Goal: Information Seeking & Learning: Learn about a topic

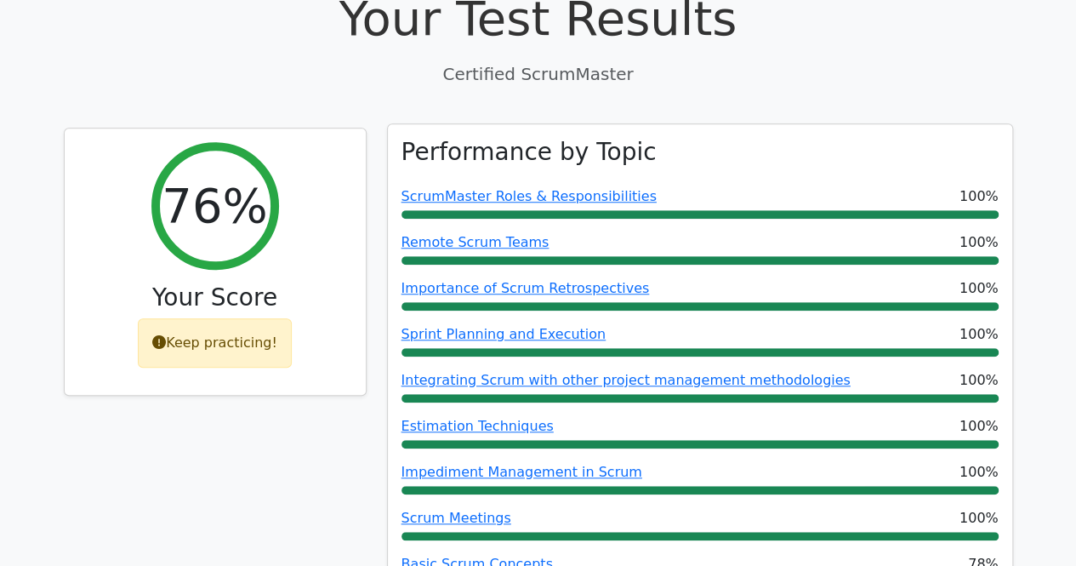
scroll to position [681, 0]
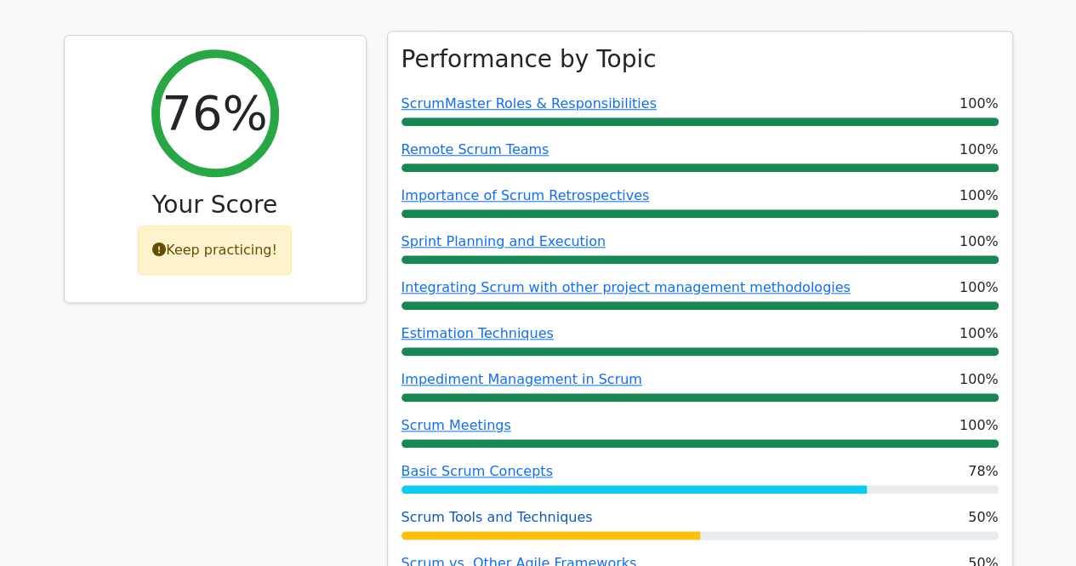
click at [549, 509] on link "Scrum Tools and Techniques" at bounding box center [497, 517] width 191 height 16
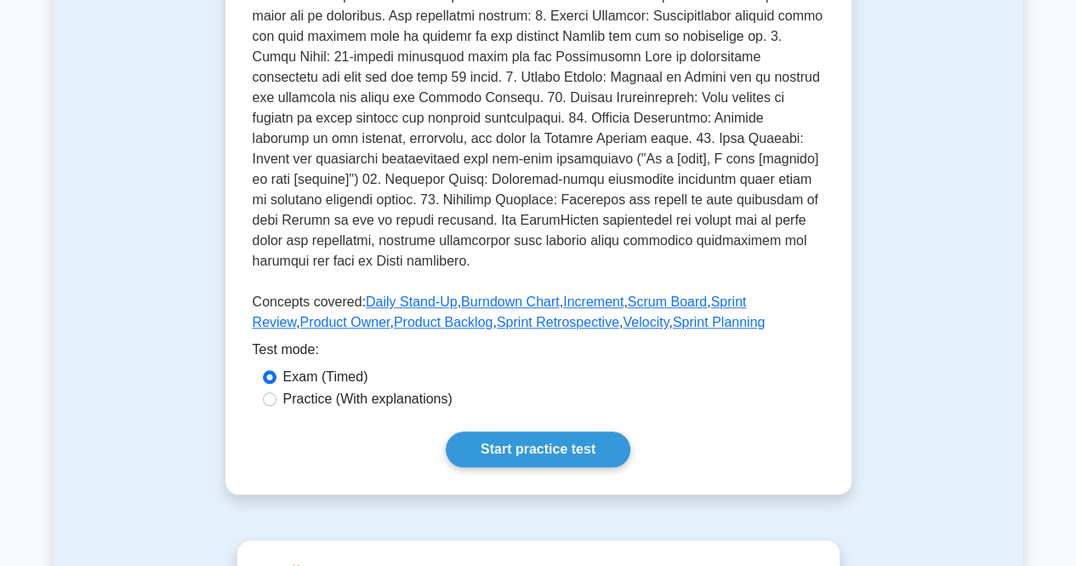
scroll to position [681, 0]
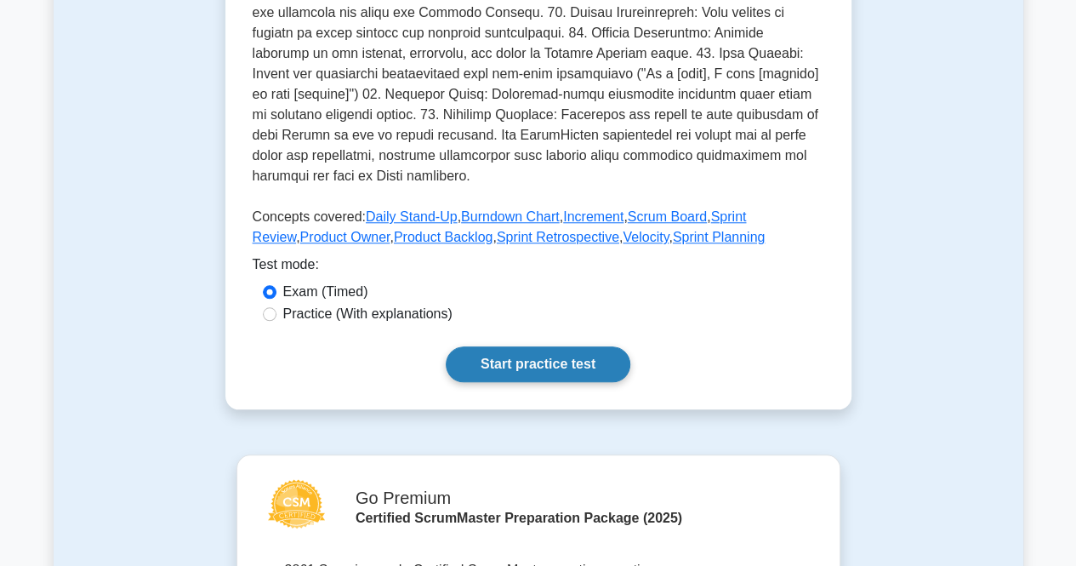
click at [532, 346] on link "Start practice test" at bounding box center [538, 364] width 185 height 36
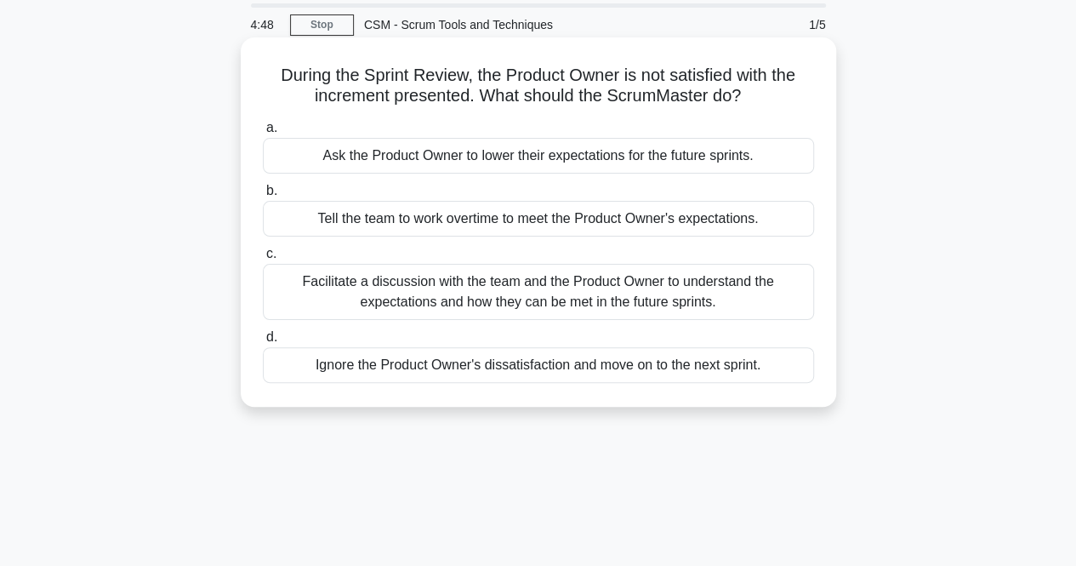
scroll to position [85, 0]
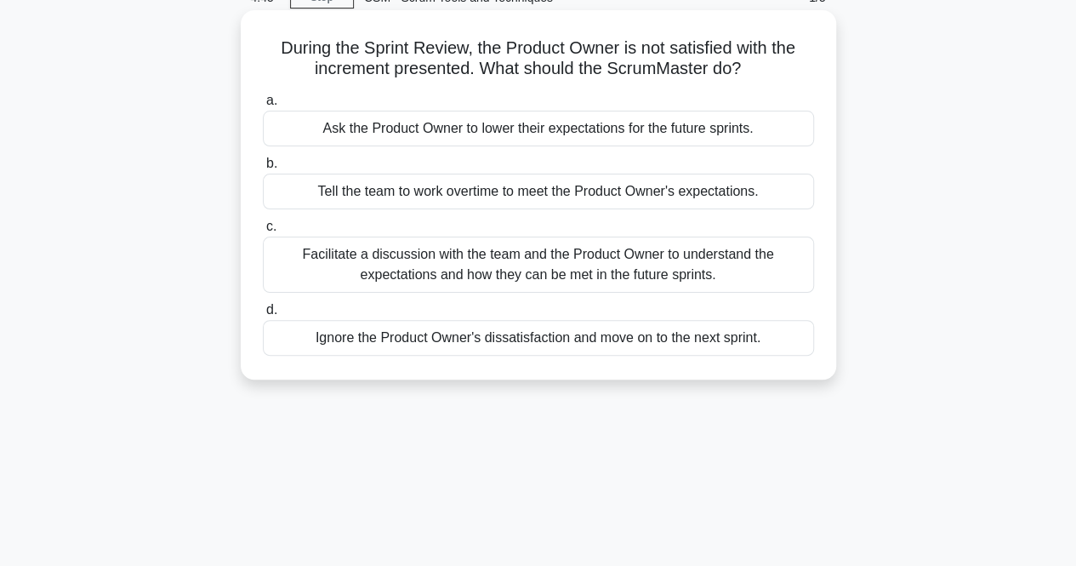
click at [519, 287] on div "Facilitate a discussion with the team and the Product Owner to understand the e…" at bounding box center [538, 265] width 551 height 56
click at [263, 232] on input "c. Facilitate a discussion with the team and the Product Owner to understand th…" at bounding box center [263, 226] width 0 height 11
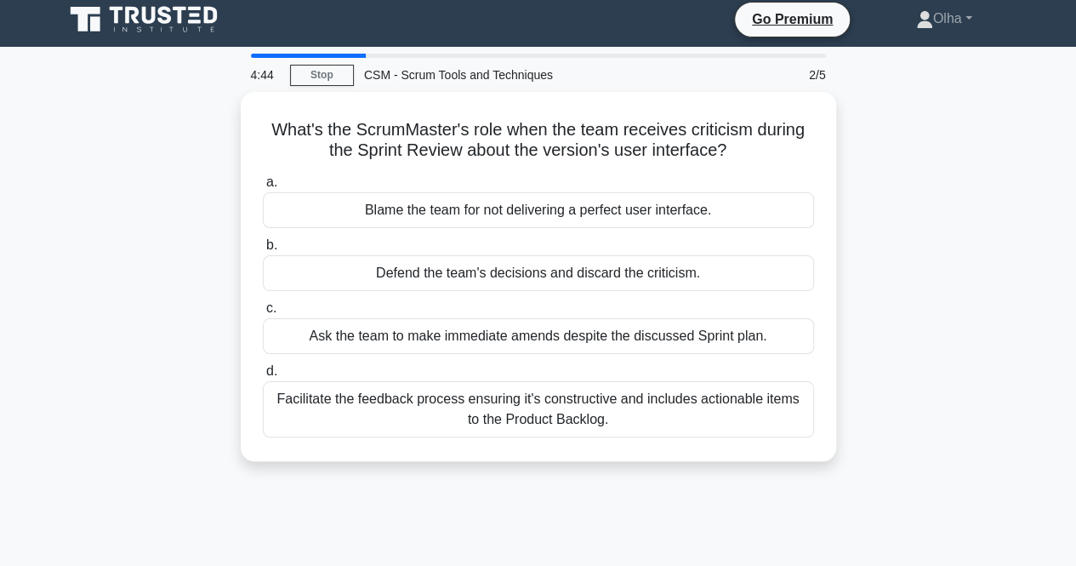
scroll to position [0, 0]
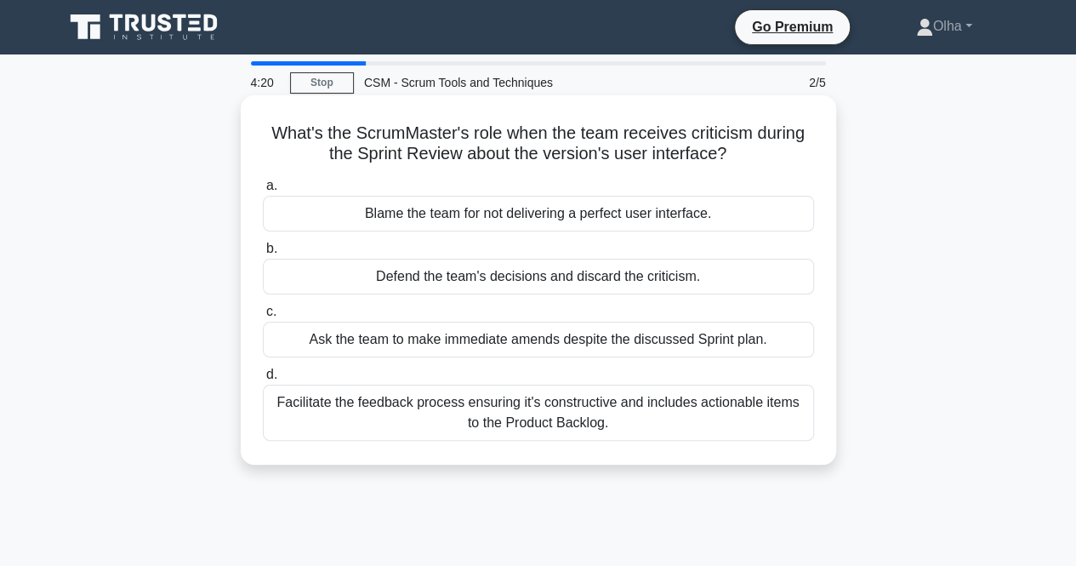
click at [374, 420] on div "Facilitate the feedback process ensuring it's constructive and includes actiona…" at bounding box center [538, 413] width 551 height 56
click at [263, 380] on input "d. Facilitate the feedback process ensuring it's constructive and includes acti…" at bounding box center [263, 374] width 0 height 11
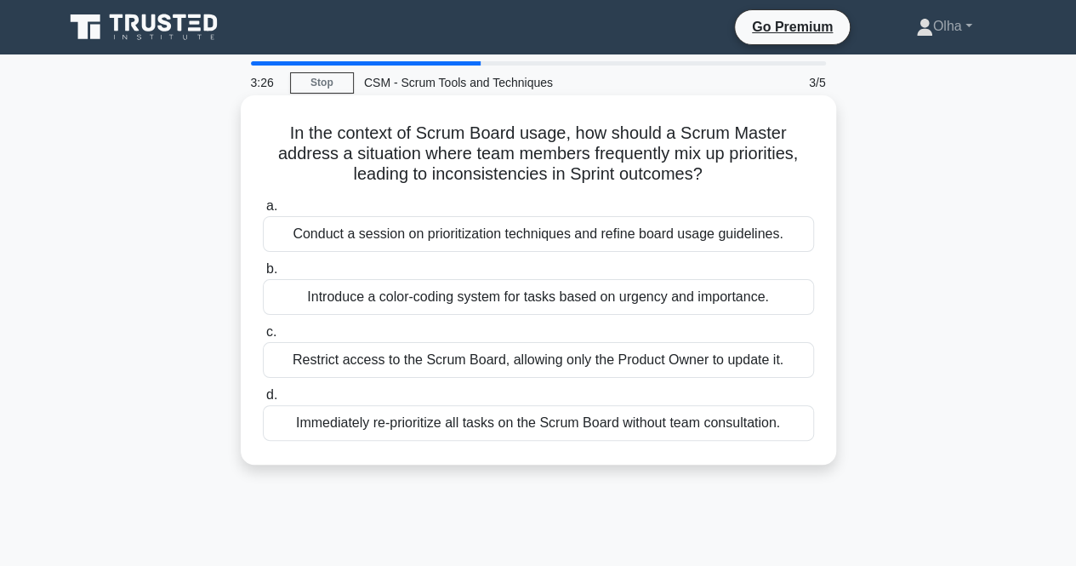
click at [484, 237] on div "Conduct a session on prioritization techniques and refine board usage guideline…" at bounding box center [538, 234] width 551 height 36
click at [263, 212] on input "a. Conduct a session on prioritization techniques and refine board usage guidel…" at bounding box center [263, 206] width 0 height 11
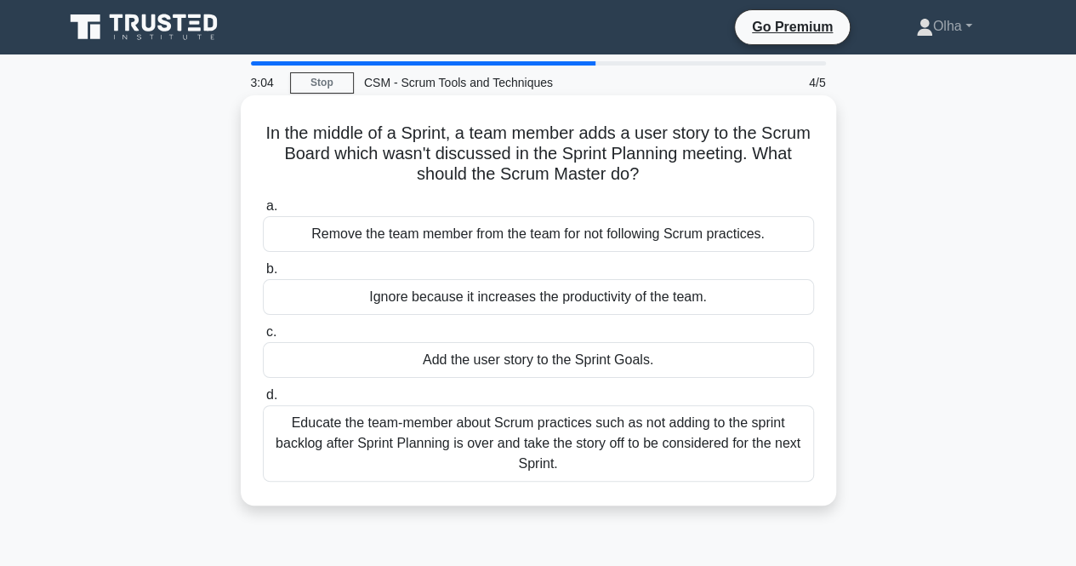
click at [358, 456] on div "Educate the team-member about Scrum practices such as not adding to the sprint …" at bounding box center [538, 443] width 551 height 77
click at [263, 401] on input "d. Educate the team-member about Scrum practices such as not adding to the spri…" at bounding box center [263, 395] width 0 height 11
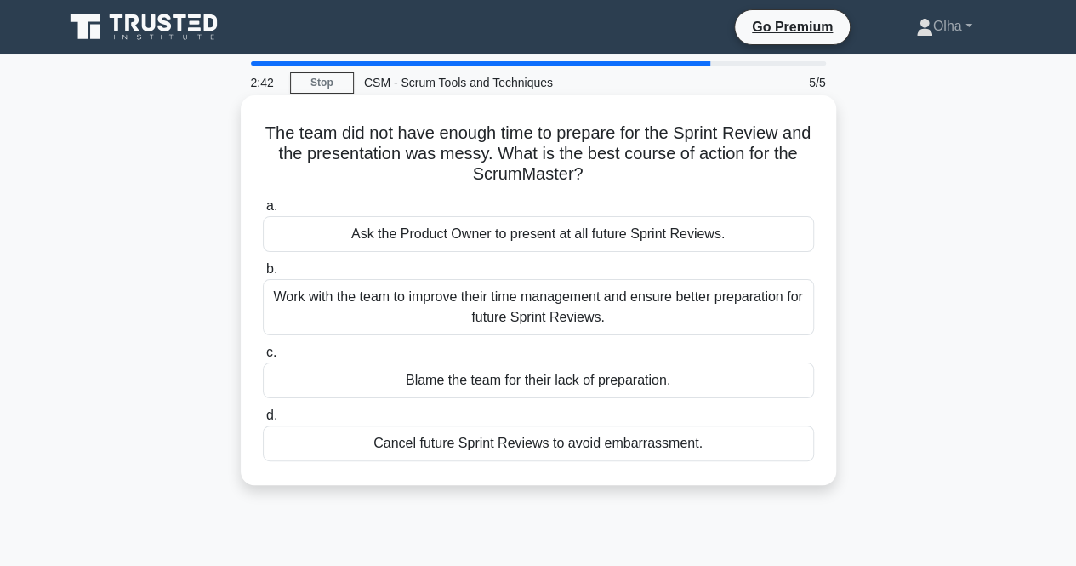
click at [517, 315] on div "Work with the team to improve their time management and ensure better preparati…" at bounding box center [538, 307] width 551 height 56
click at [263, 275] on input "b. Work with the team to improve their time management and ensure better prepar…" at bounding box center [263, 269] width 0 height 11
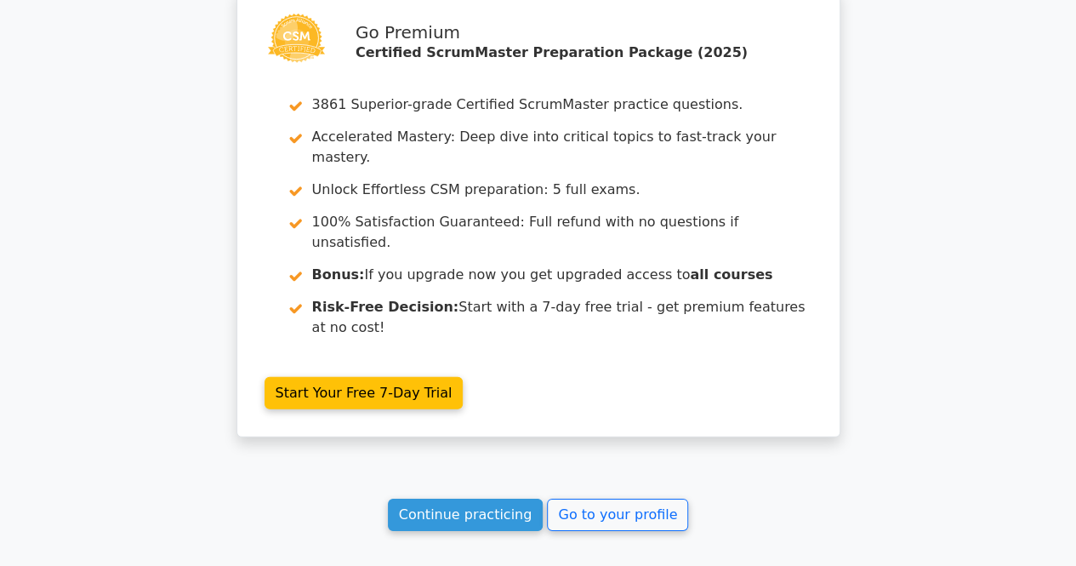
scroll to position [2431, 0]
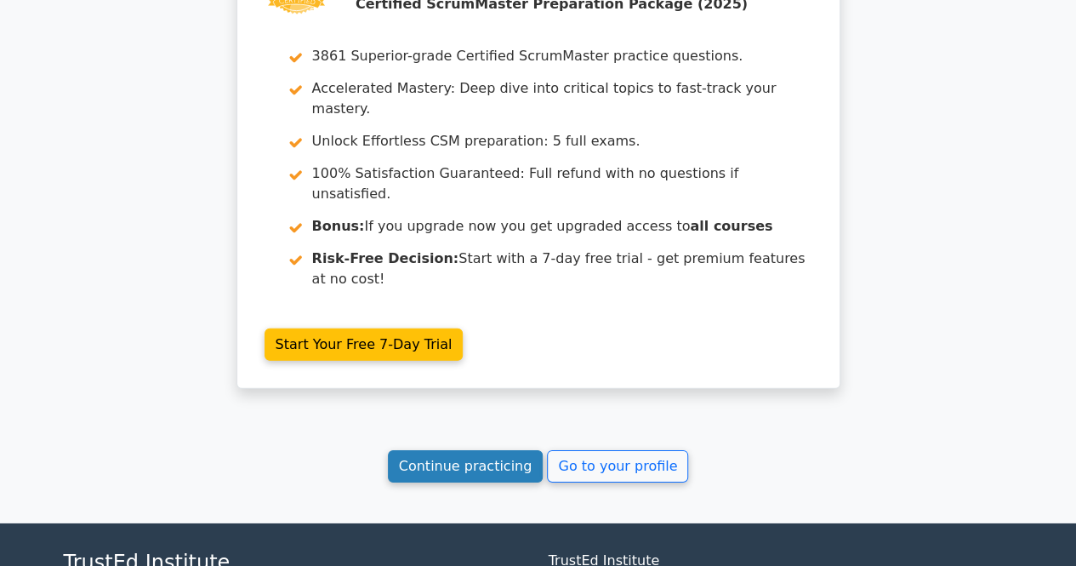
click at [487, 450] on link "Continue practicing" at bounding box center [466, 466] width 156 height 32
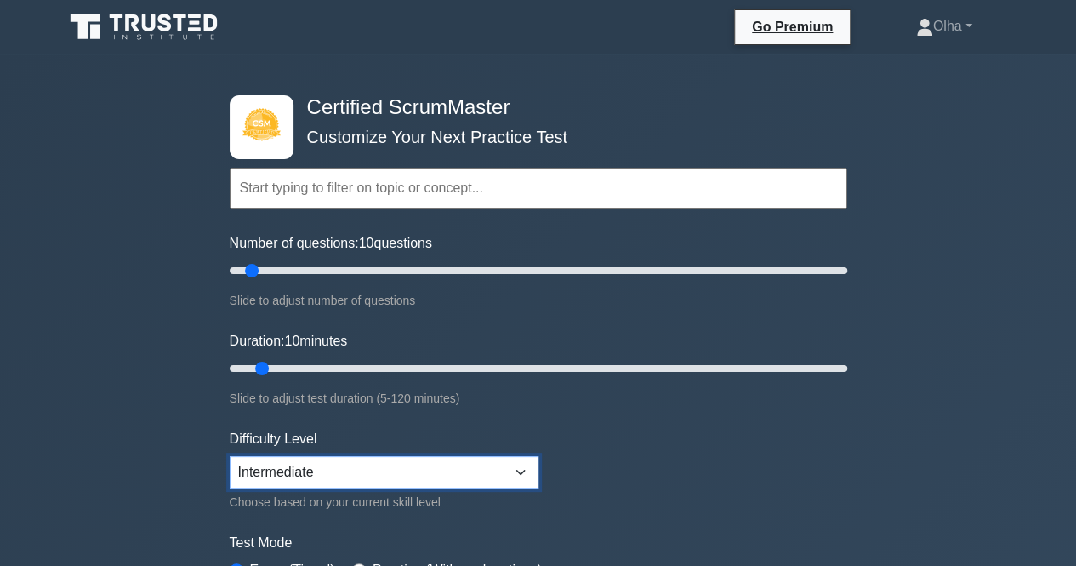
click at [258, 481] on select "Beginner Intermediate Expert" at bounding box center [384, 472] width 309 height 32
select select "expert"
click at [230, 456] on select "Beginner Intermediate Expert" at bounding box center [384, 472] width 309 height 32
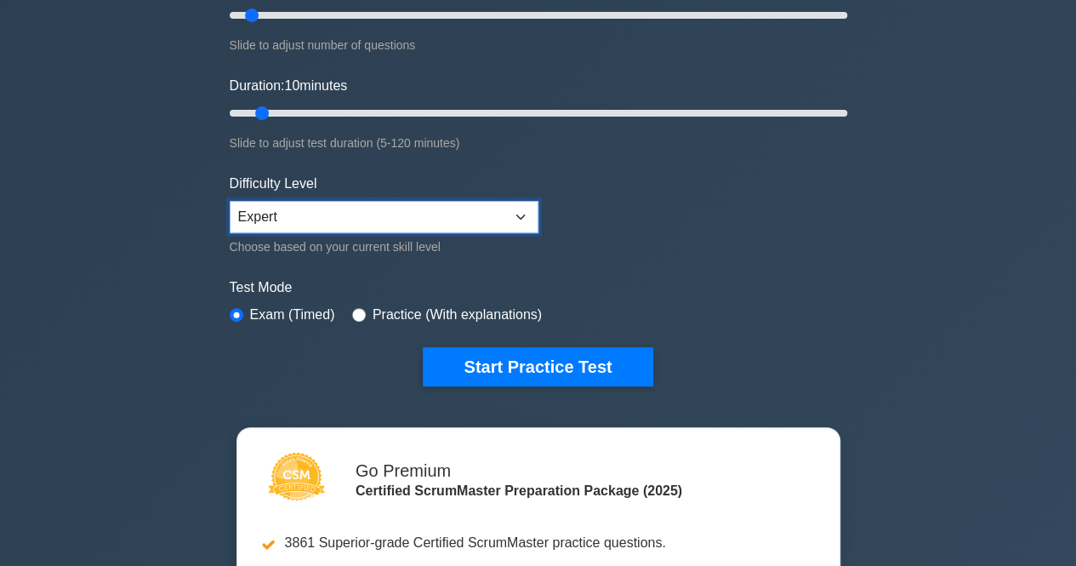
scroll to position [170, 0]
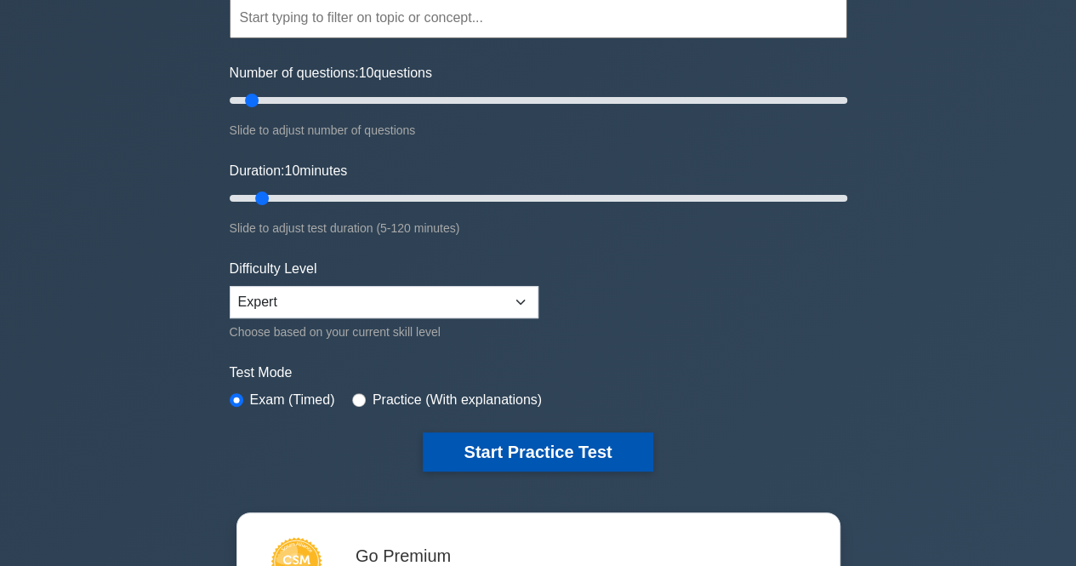
click at [505, 459] on button "Start Practice Test" at bounding box center [538, 451] width 230 height 39
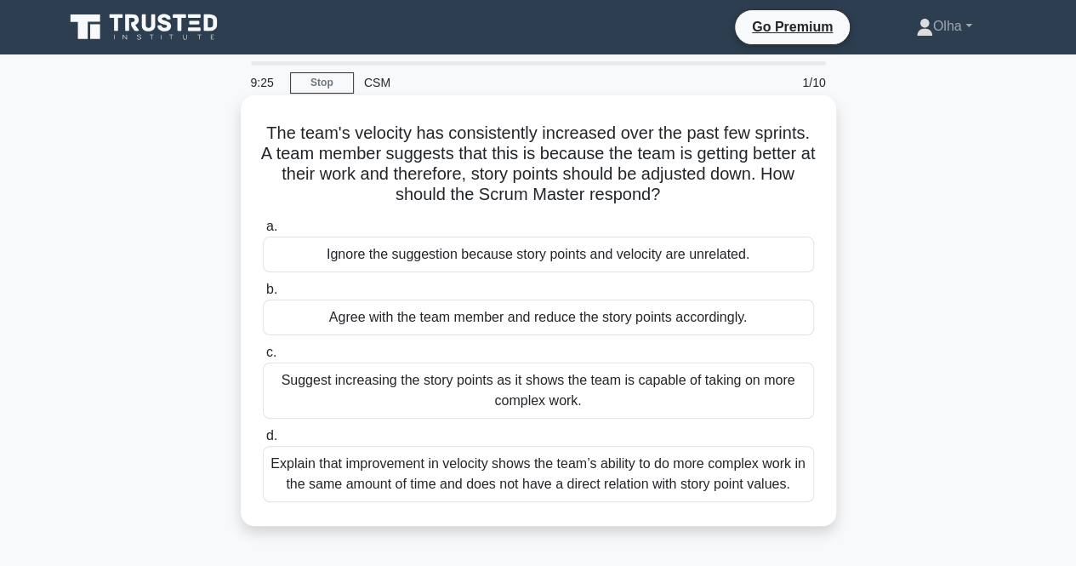
click at [454, 467] on div "Explain that improvement in velocity shows the team’s ability to do more comple…" at bounding box center [538, 474] width 551 height 56
click at [263, 442] on input "d. Explain that improvement in velocity shows the team’s ability to do more com…" at bounding box center [263, 436] width 0 height 11
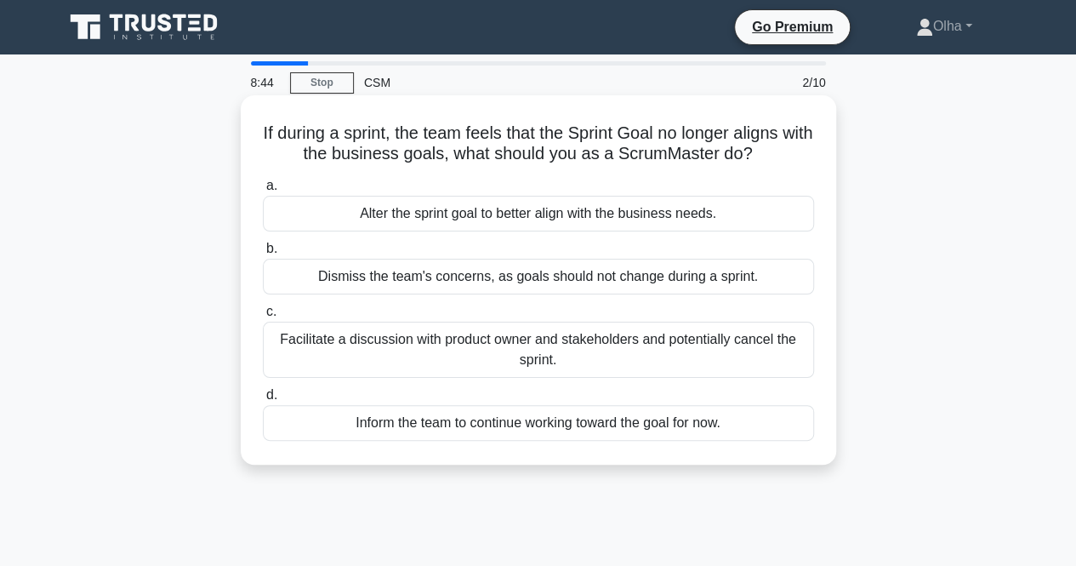
click at [439, 355] on div "Facilitate a discussion with product owner and stakeholders and potentially can…" at bounding box center [538, 350] width 551 height 56
click at [263, 317] on input "c. Facilitate a discussion with product owner and stakeholders and potentially …" at bounding box center [263, 311] width 0 height 11
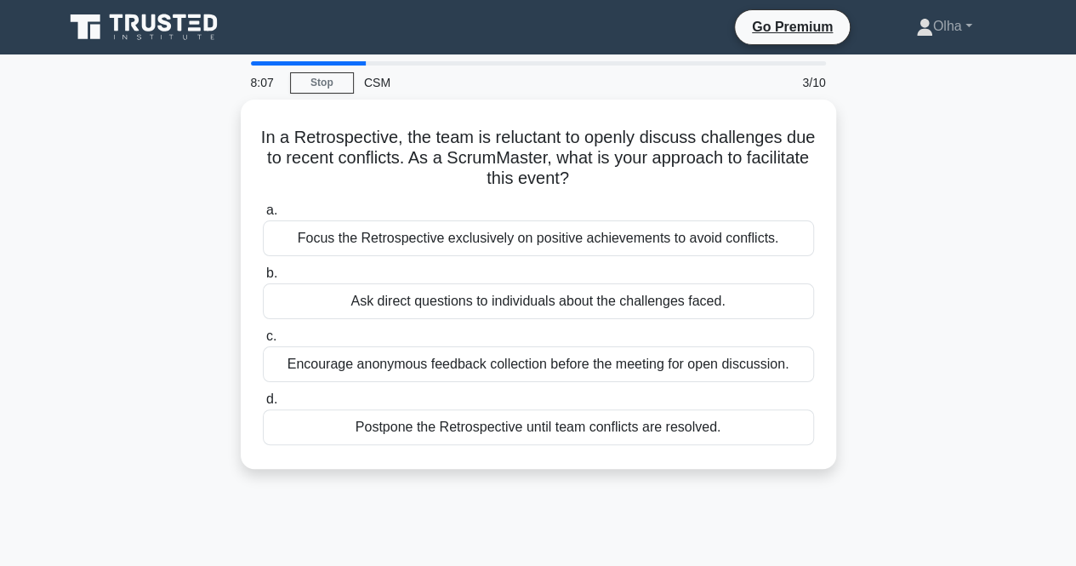
click at [439, 355] on div "Encourage anonymous feedback collection before the meeting for open discussion." at bounding box center [538, 364] width 551 height 36
click at [263, 342] on input "c. Encourage anonymous feedback collection before the meeting for open discussi…" at bounding box center [263, 336] width 0 height 11
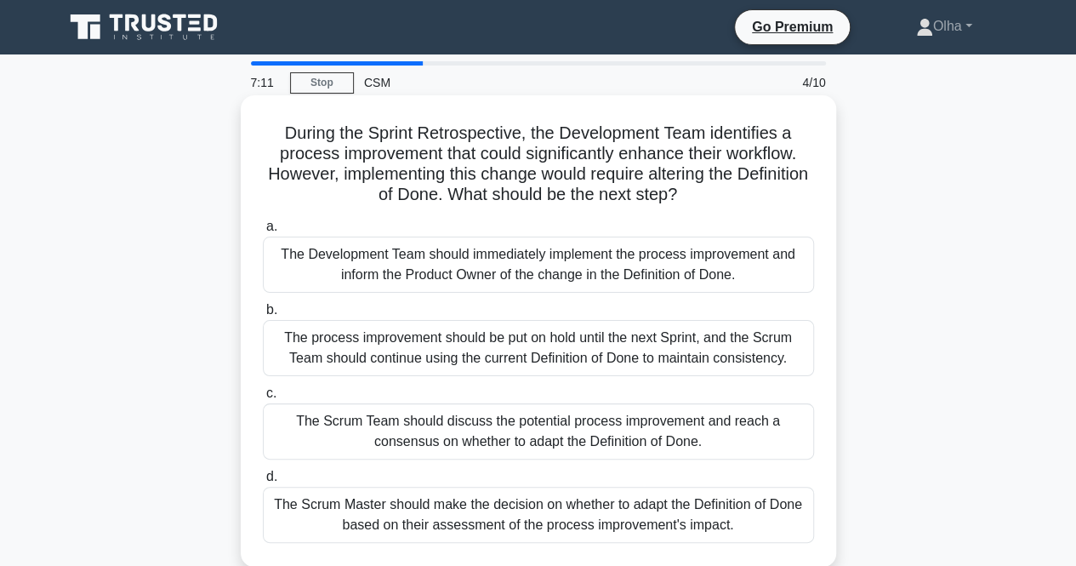
click at [375, 423] on div "The Scrum Team should discuss the potential process improvement and reach a con…" at bounding box center [538, 431] width 551 height 56
click at [263, 399] on input "c. The Scrum Team should discuss the potential process improvement and reach a …" at bounding box center [263, 393] width 0 height 11
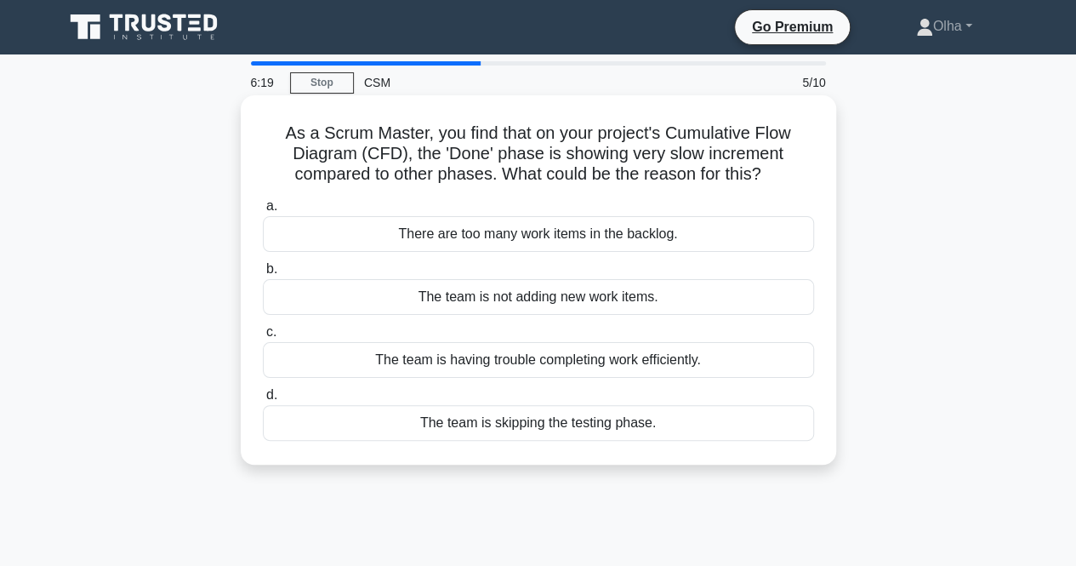
click at [433, 358] on div "The team is having trouble completing work efficiently." at bounding box center [538, 360] width 551 height 36
click at [263, 338] on input "c. The team is having trouble completing work efficiently." at bounding box center [263, 332] width 0 height 11
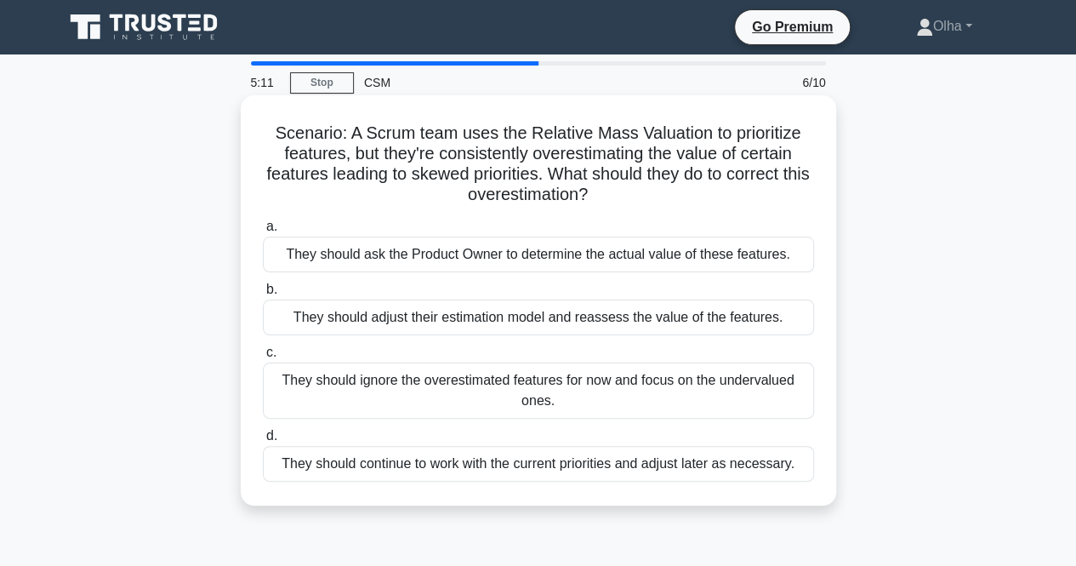
click at [453, 253] on div "They should ask the Product Owner to determine the actual value of these featur…" at bounding box center [538, 255] width 551 height 36
click at [263, 232] on input "a. They should ask the Product Owner to determine the actual value of these fea…" at bounding box center [263, 226] width 0 height 11
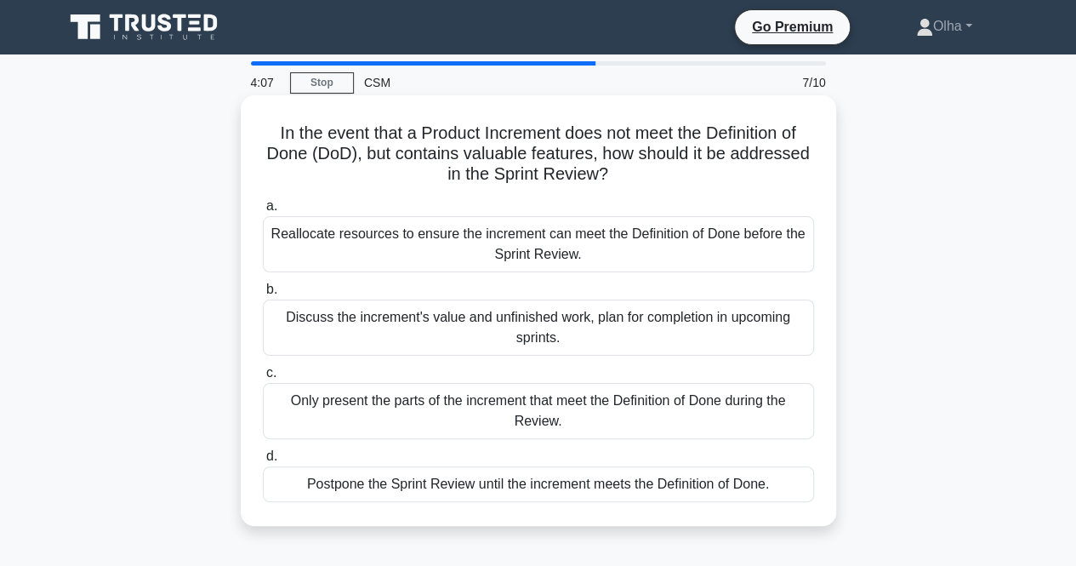
click at [520, 414] on div "Only present the parts of the increment that meet the Definition of Done during…" at bounding box center [538, 411] width 551 height 56
click at [263, 379] on input "c. Only present the parts of the increment that meet the Definition of Done dur…" at bounding box center [263, 373] width 0 height 11
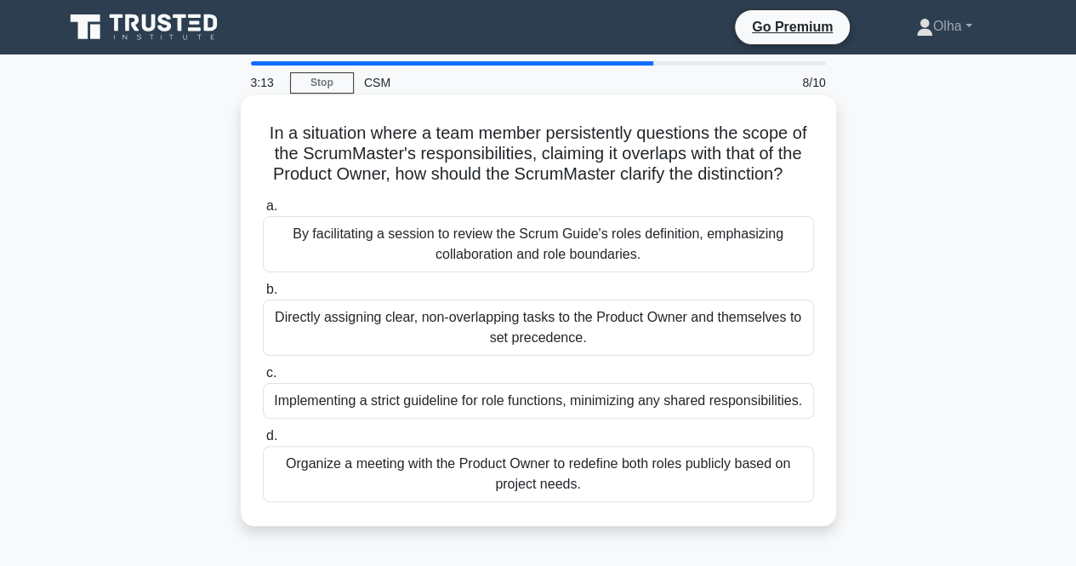
click at [563, 251] on div "By facilitating a session to review the Scrum Guide's roles definition, emphasi…" at bounding box center [538, 244] width 551 height 56
click at [263, 212] on input "a. By facilitating a session to review the Scrum Guide's roles definition, emph…" at bounding box center [263, 206] width 0 height 11
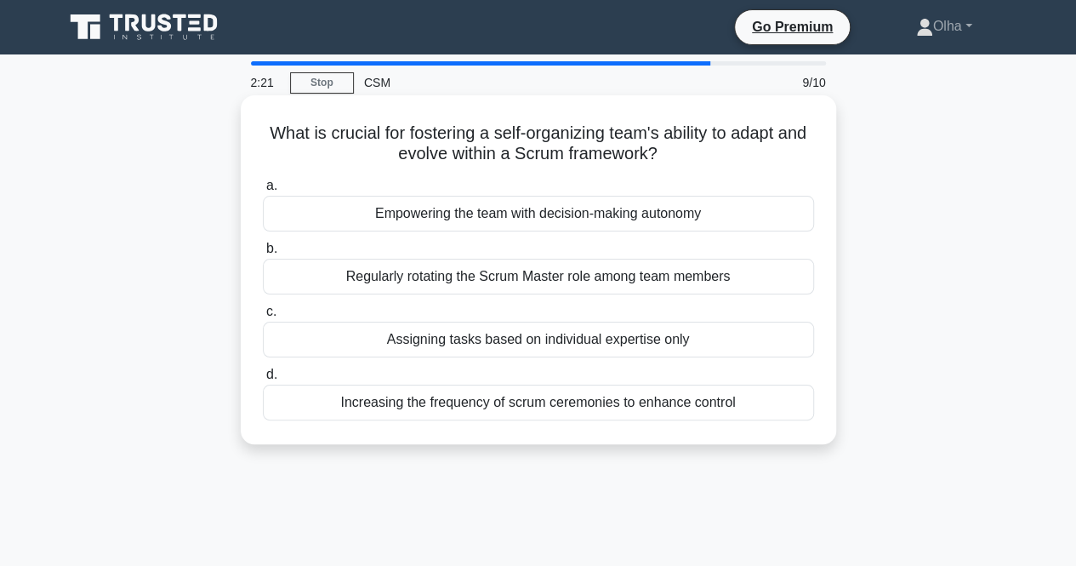
click at [627, 212] on div "Empowering the team with decision-making autonomy" at bounding box center [538, 214] width 551 height 36
click at [263, 191] on input "a. Empowering the team with decision-making autonomy" at bounding box center [263, 185] width 0 height 11
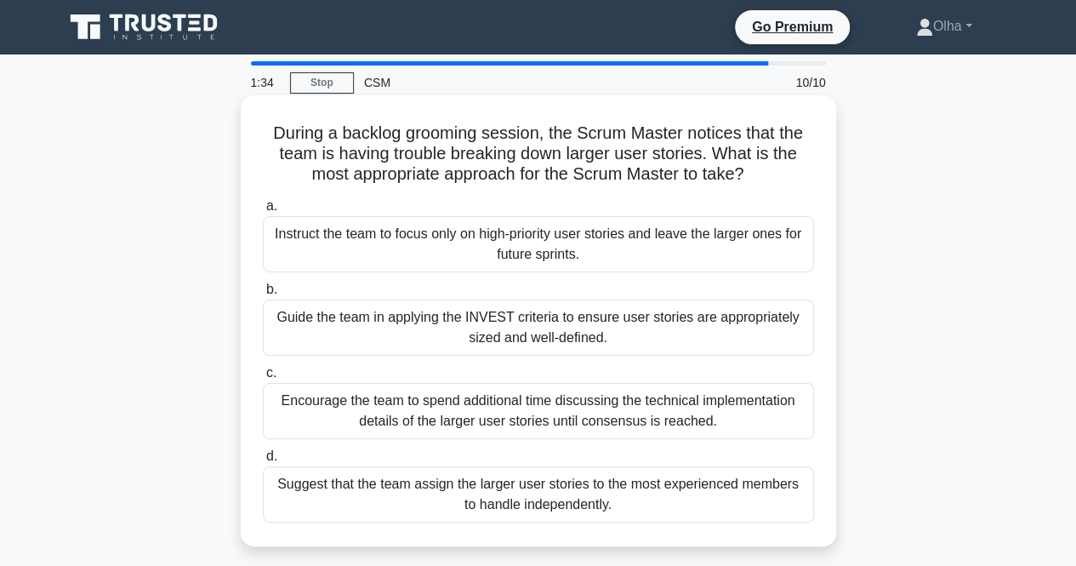
click at [490, 336] on div "Guide the team in applying the INVEST criteria to ensure user stories are appro…" at bounding box center [538, 328] width 551 height 56
click at [263, 295] on input "b. Guide the team in applying the INVEST criteria to ensure user stories are ap…" at bounding box center [263, 289] width 0 height 11
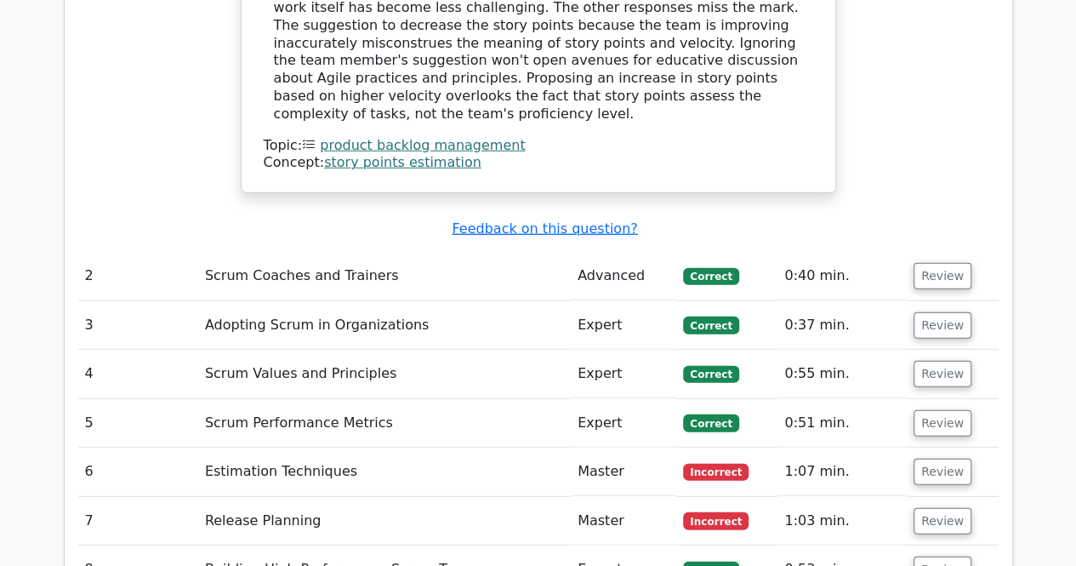
scroll to position [2297, 0]
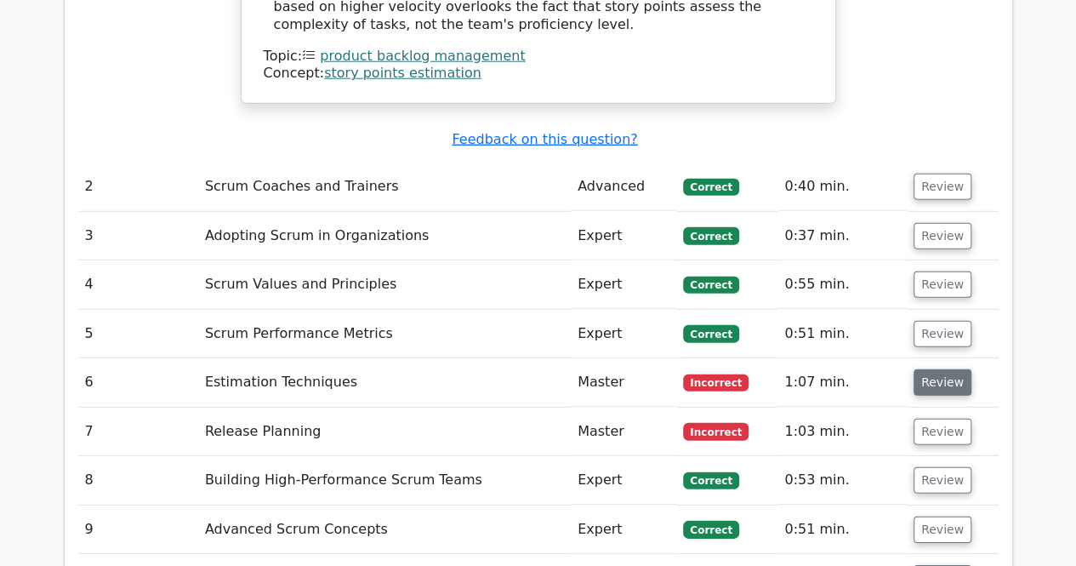
click at [916, 369] on button "Review" at bounding box center [943, 382] width 58 height 26
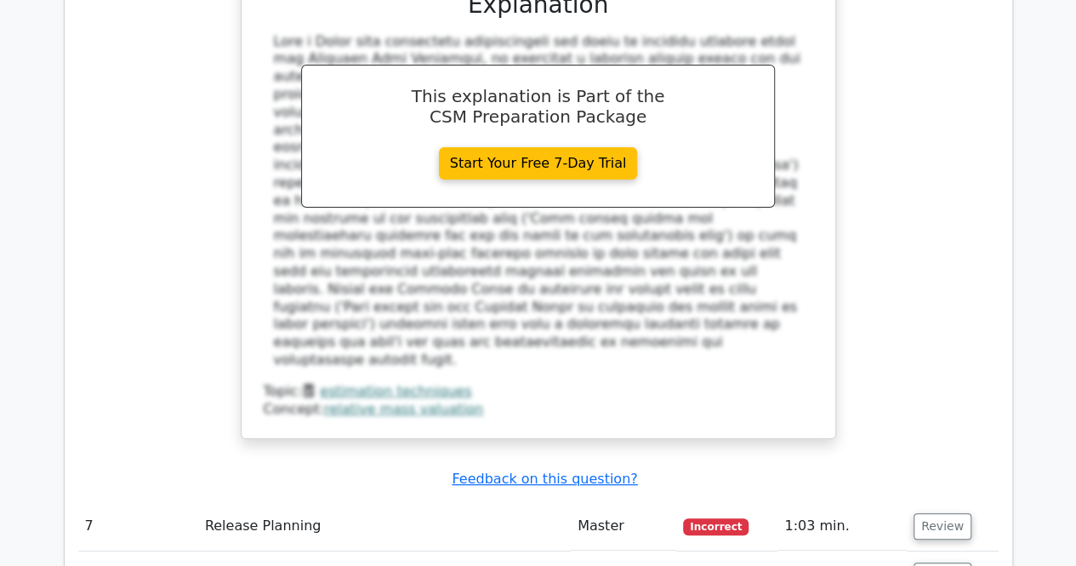
scroll to position [3148, 0]
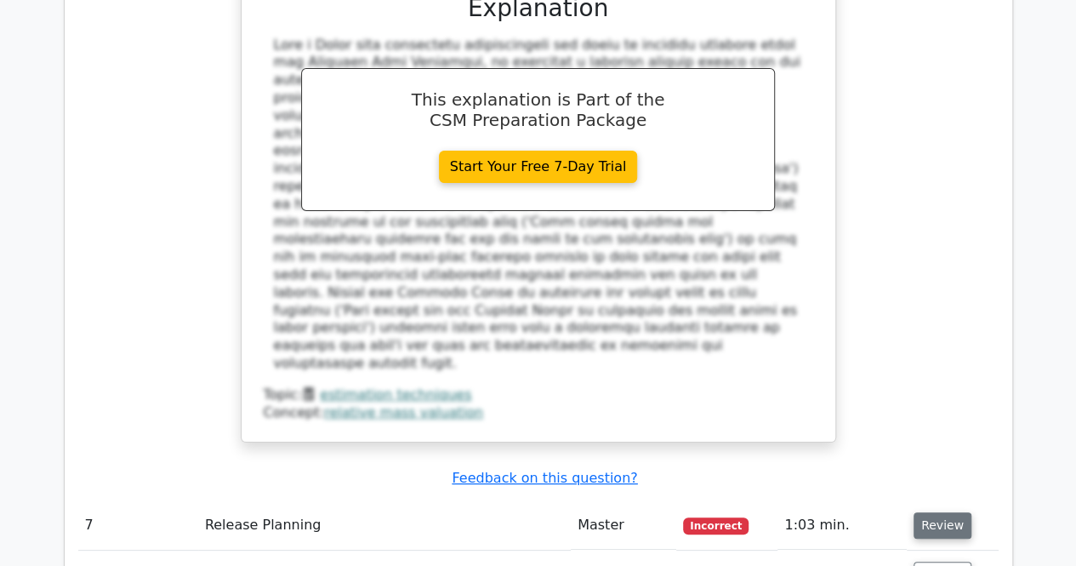
click at [924, 512] on button "Review" at bounding box center [943, 525] width 58 height 26
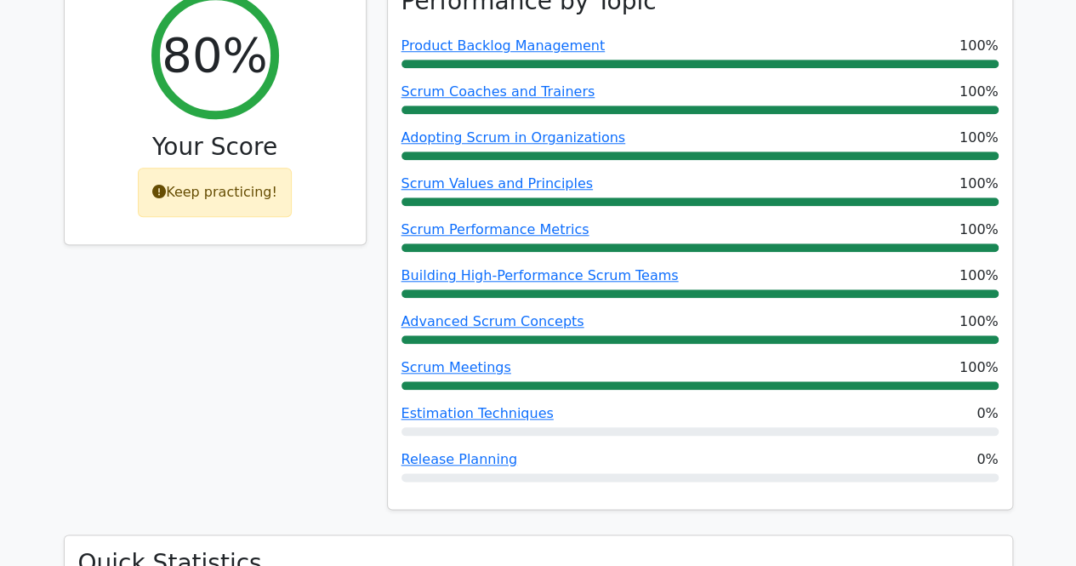
scroll to position [766, 0]
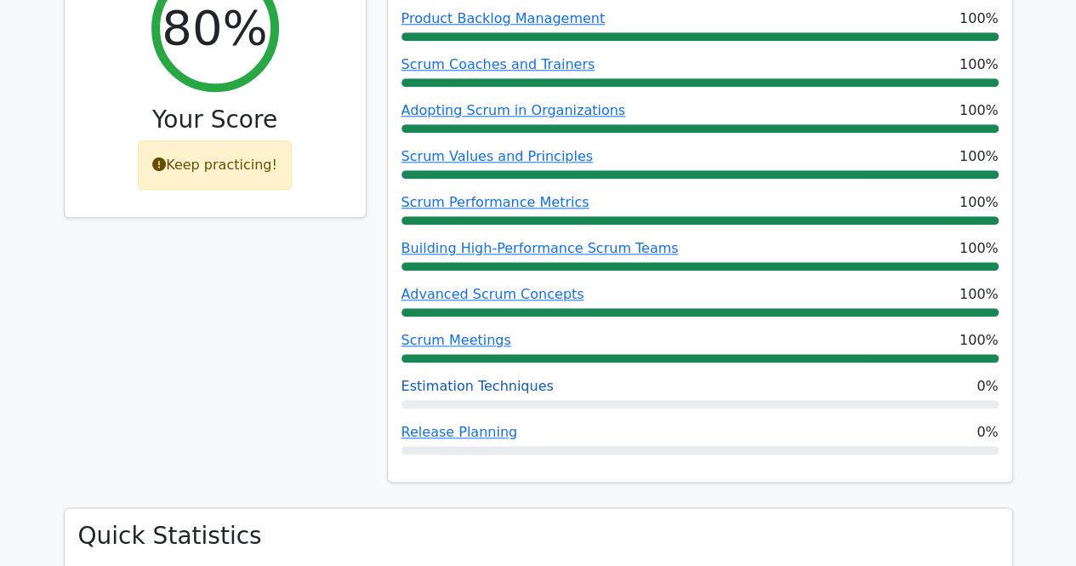
click at [466, 378] on link "Estimation Techniques" at bounding box center [478, 386] width 152 height 16
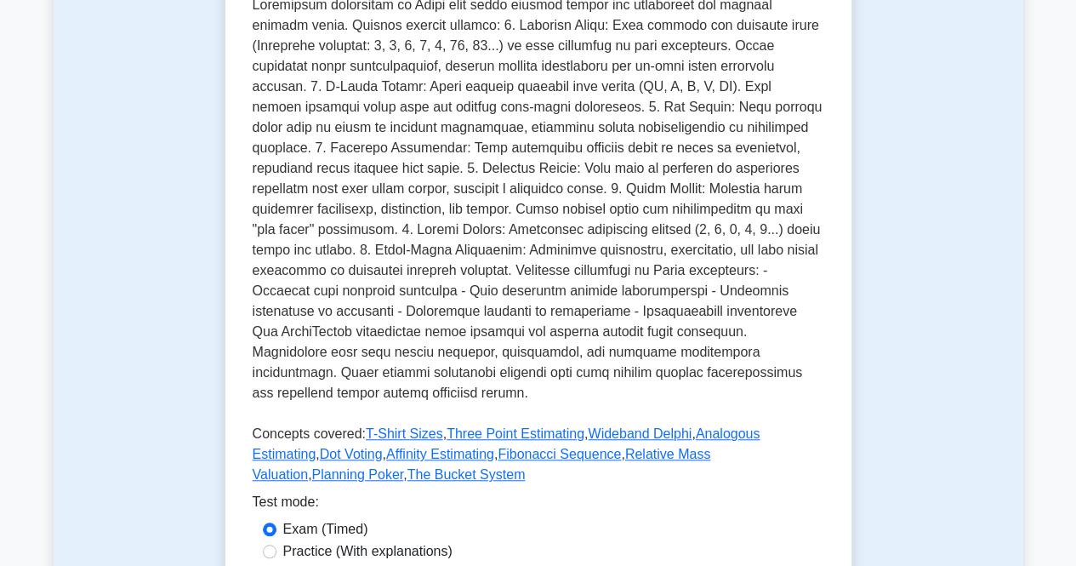
scroll to position [596, 0]
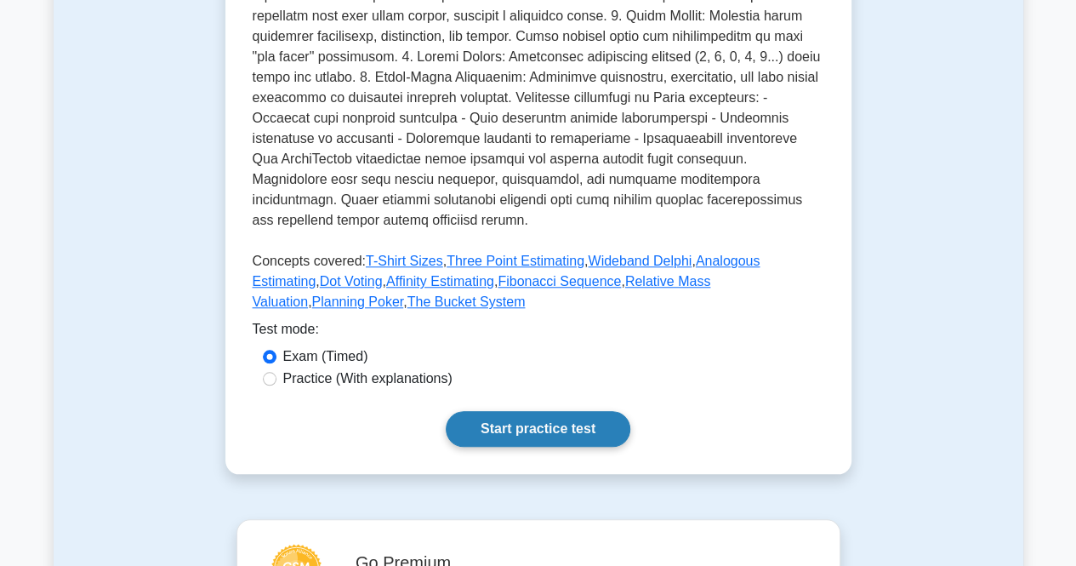
click at [539, 447] on link "Start practice test" at bounding box center [538, 429] width 185 height 36
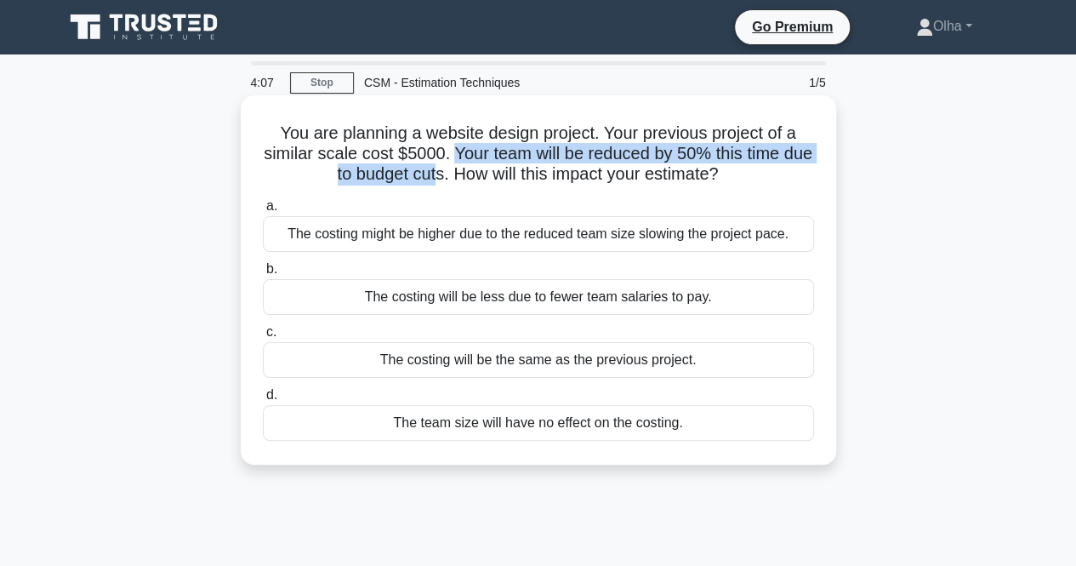
drag, startPoint x: 465, startPoint y: 161, endPoint x: 449, endPoint y: 183, distance: 26.9
click at [449, 183] on h5 "You are planning a website design project. Your previous project of a similar s…" at bounding box center [538, 154] width 555 height 63
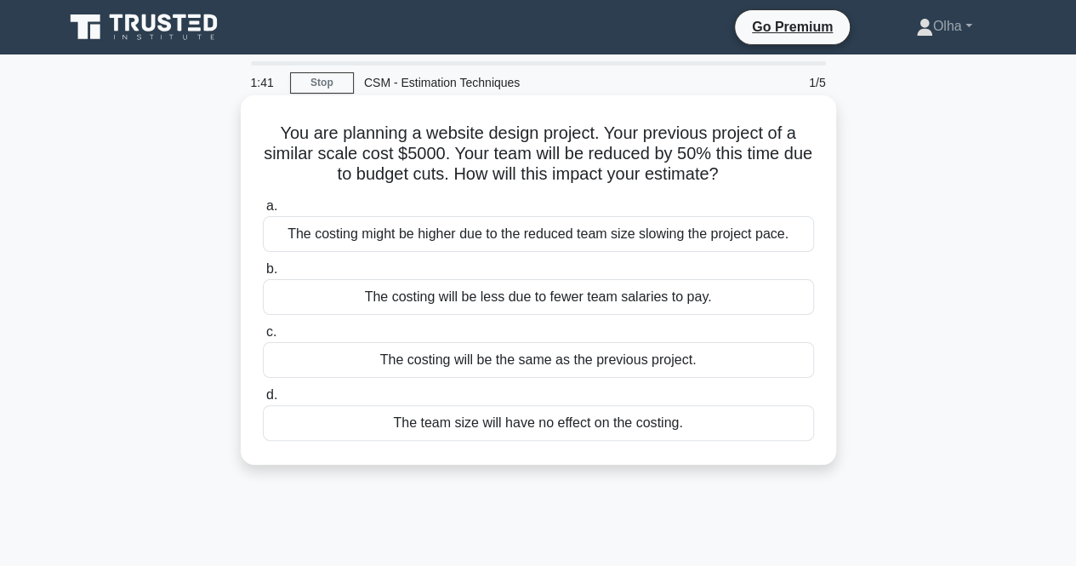
click at [420, 242] on div "The costing might be higher due to the reduced team size slowing the project pa…" at bounding box center [538, 234] width 551 height 36
click at [263, 212] on input "a. The costing might be higher due to the reduced team size slowing the project…" at bounding box center [263, 206] width 0 height 11
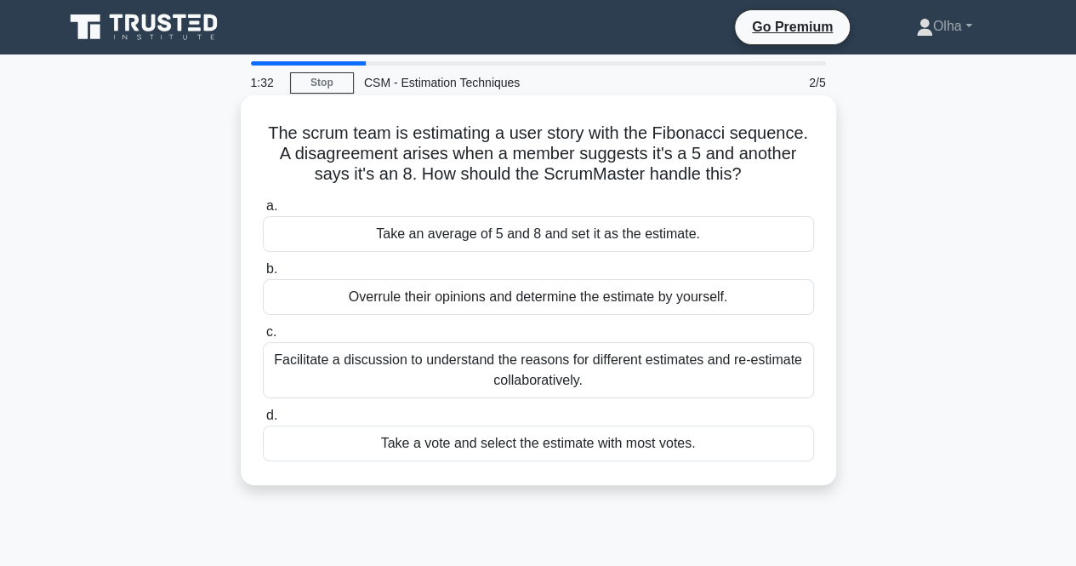
click at [408, 368] on div "Facilitate a discussion to understand the reasons for different estimates and r…" at bounding box center [538, 370] width 551 height 56
click at [263, 338] on input "c. Facilitate a discussion to understand the reasons for different estimates an…" at bounding box center [263, 332] width 0 height 11
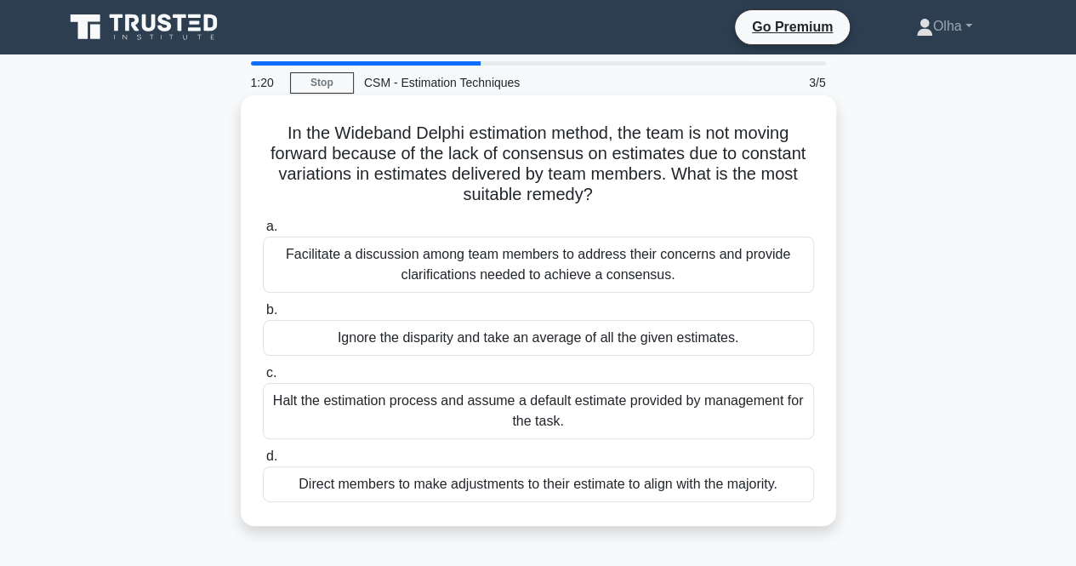
click at [309, 260] on div "Facilitate a discussion among team members to address their concerns and provid…" at bounding box center [538, 265] width 551 height 56
click at [263, 232] on input "a. Facilitate a discussion among team members to address their concerns and pro…" at bounding box center [263, 226] width 0 height 11
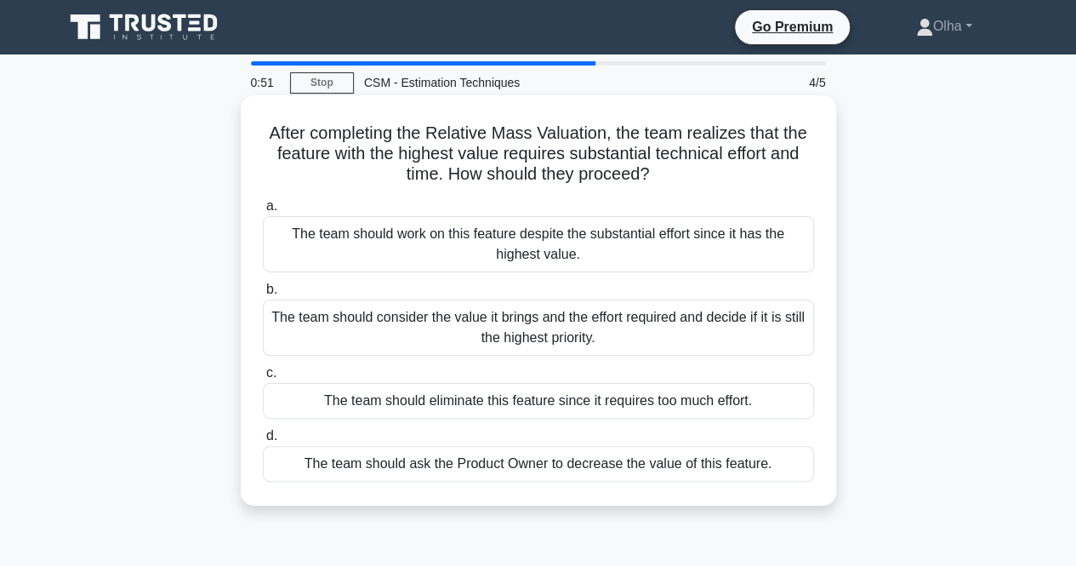
click at [347, 335] on div "The team should consider the value it brings and the effort required and decide…" at bounding box center [538, 328] width 551 height 56
click at [263, 295] on input "b. The team should consider the value it brings and the effort required and dec…" at bounding box center [263, 289] width 0 height 11
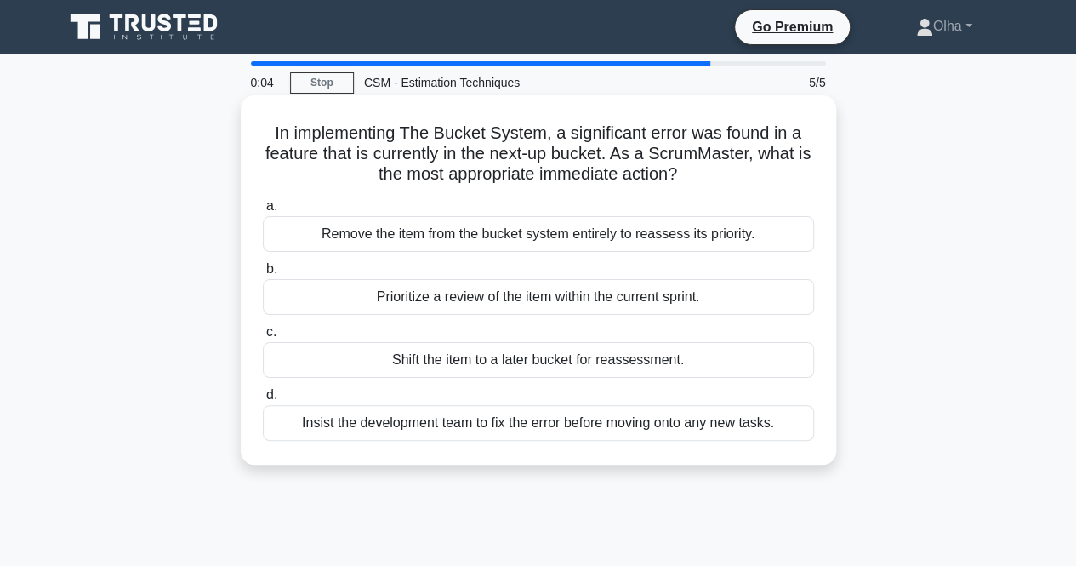
click at [358, 424] on div "Insist the development team to fix the error before moving onto any new tasks." at bounding box center [538, 423] width 551 height 36
click at [263, 401] on input "d. Insist the development team to fix the error before moving onto any new task…" at bounding box center [263, 395] width 0 height 11
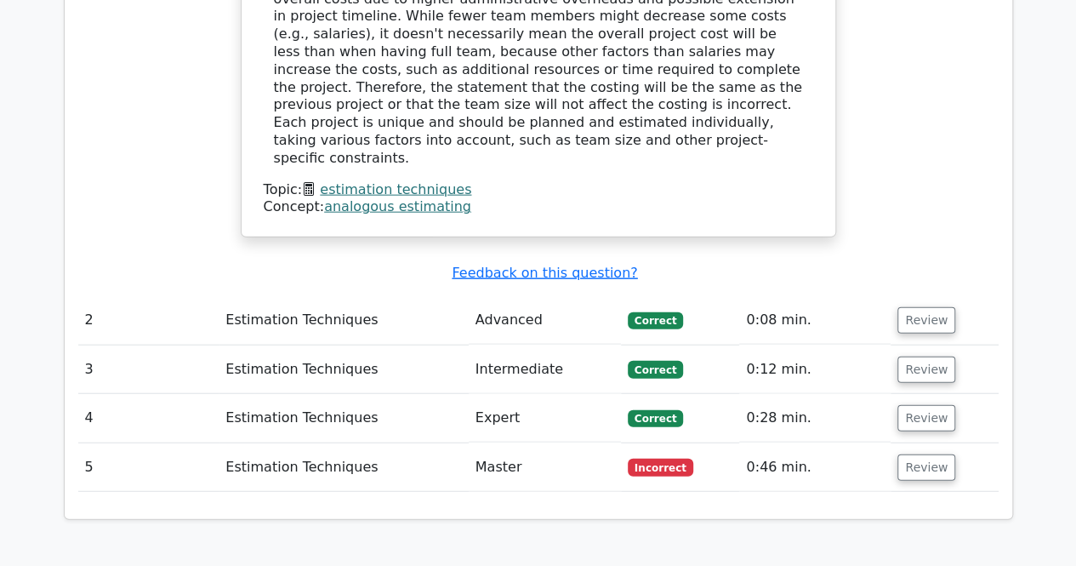
scroll to position [2127, 0]
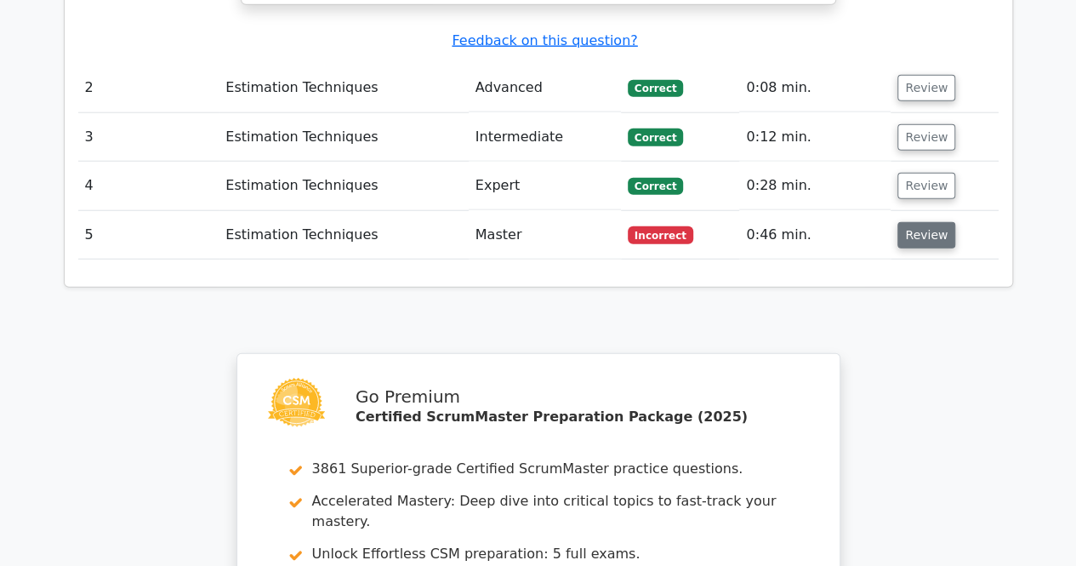
click at [904, 222] on button "Review" at bounding box center [927, 235] width 58 height 26
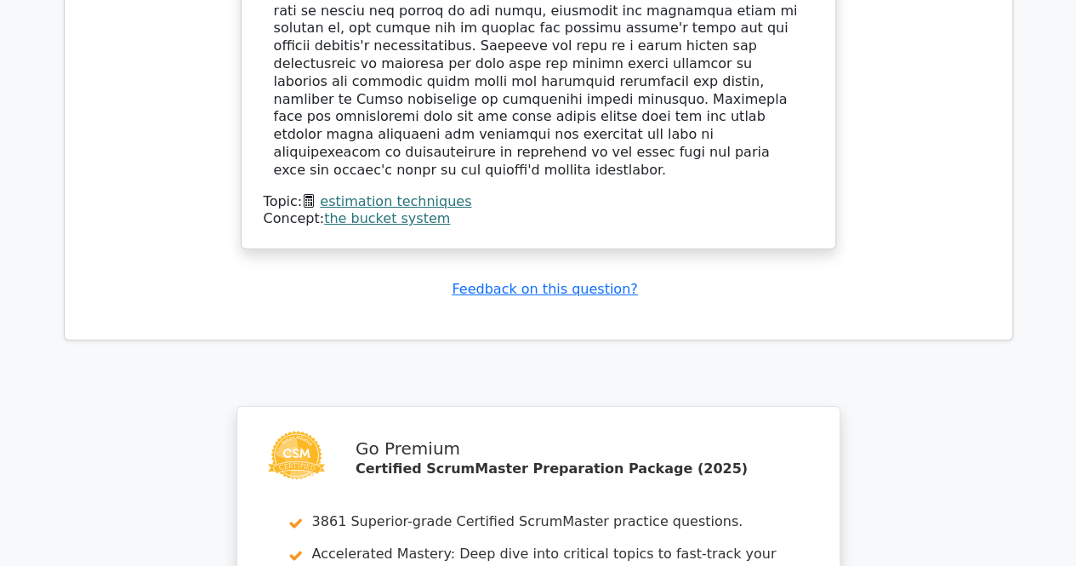
scroll to position [3267, 0]
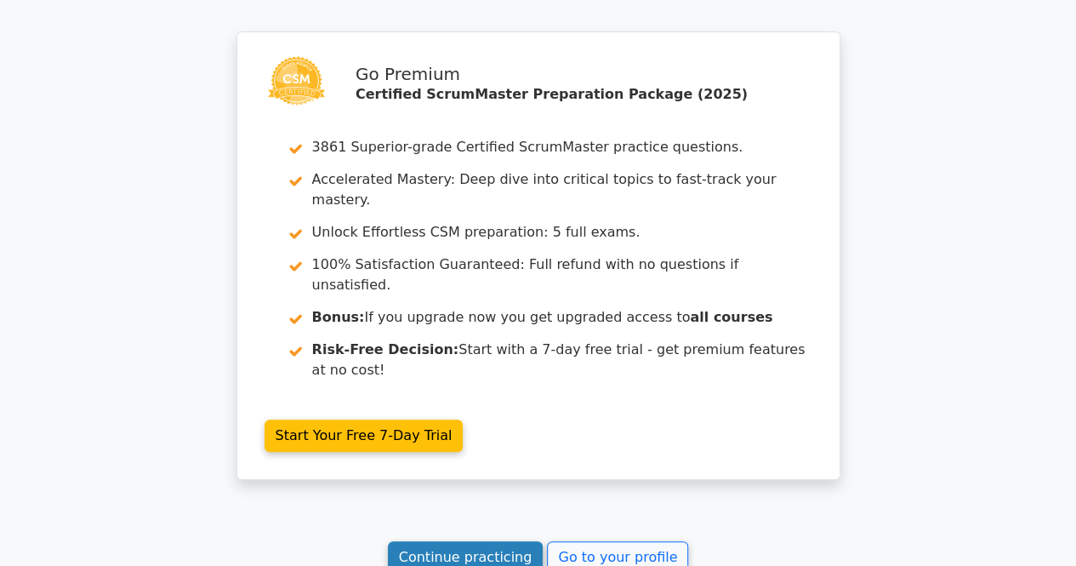
click at [417, 541] on link "Continue practicing" at bounding box center [466, 557] width 156 height 32
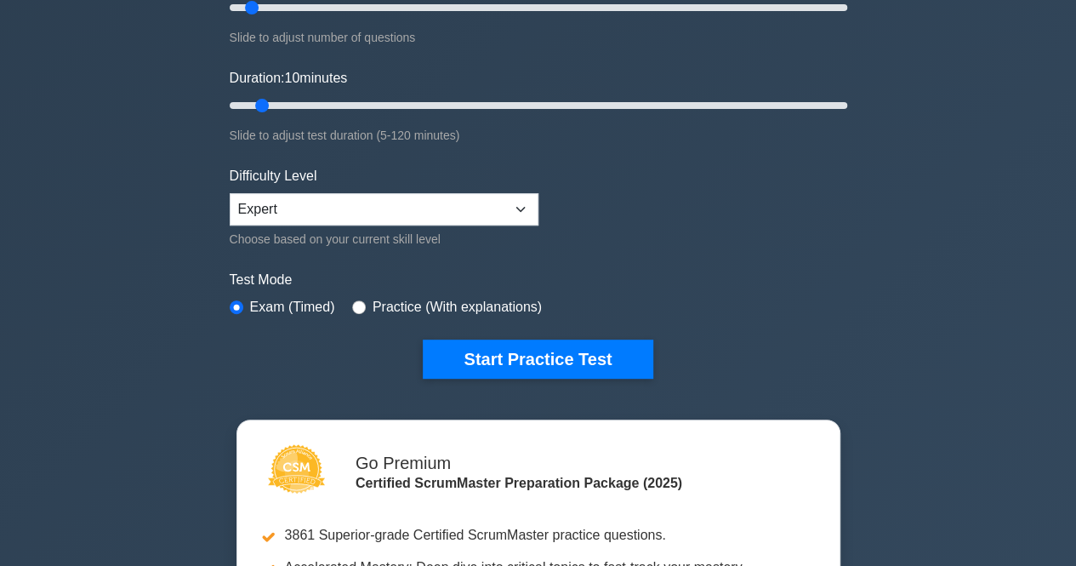
scroll to position [425, 0]
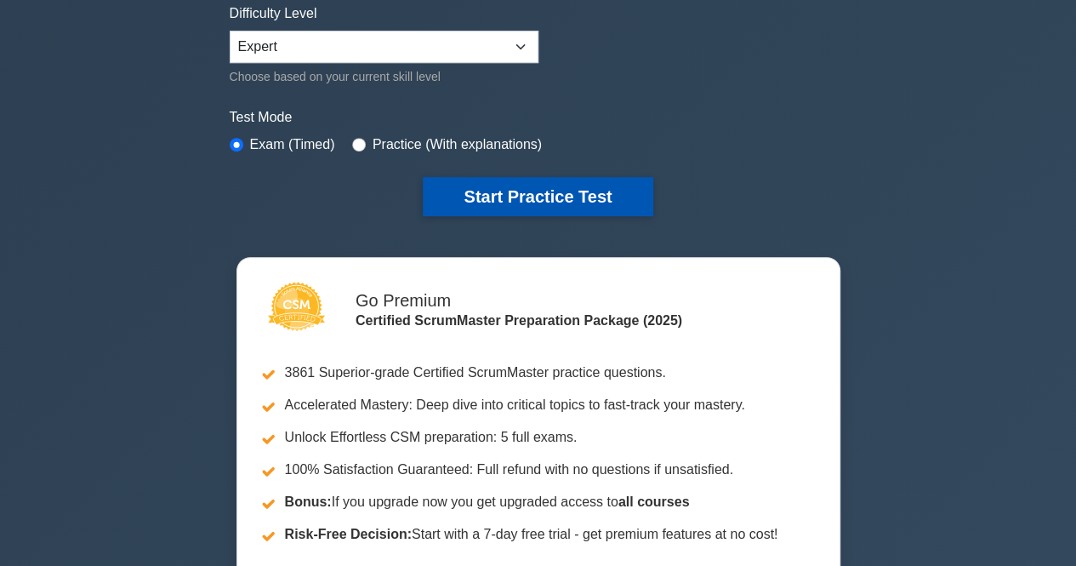
click at [522, 204] on button "Start Practice Test" at bounding box center [538, 196] width 230 height 39
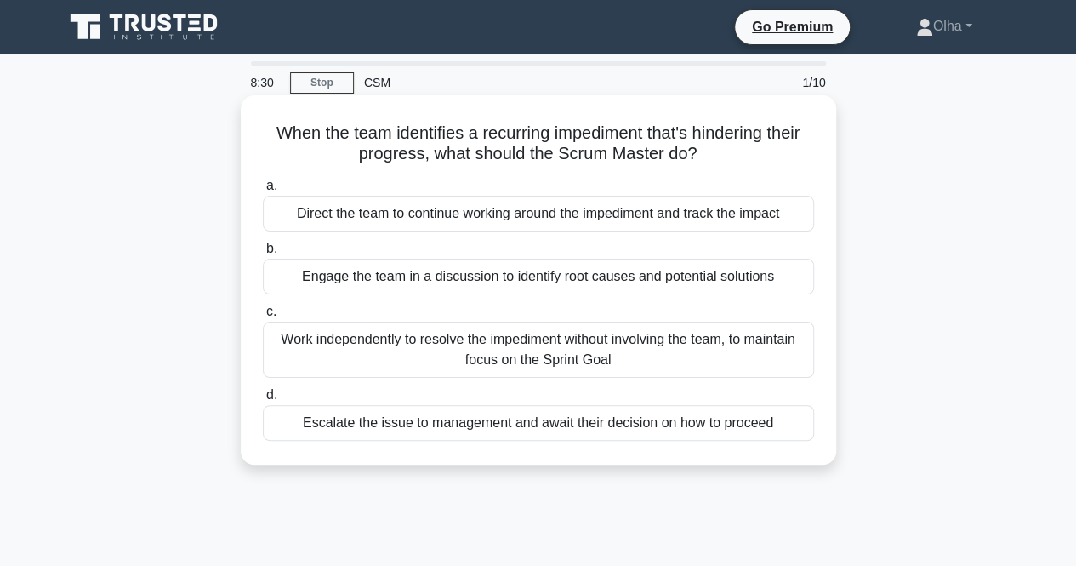
click at [315, 276] on div "Engage the team in a discussion to identify root causes and potential solutions" at bounding box center [538, 277] width 551 height 36
click at [263, 254] on input "b. Engage the team in a discussion to identify root causes and potential soluti…" at bounding box center [263, 248] width 0 height 11
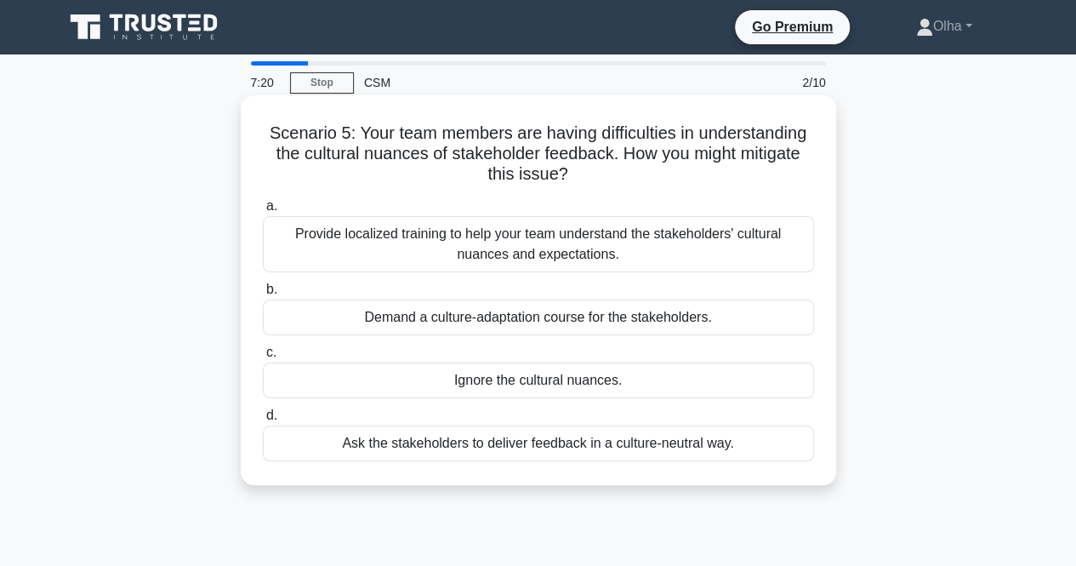
click at [327, 244] on div "Provide localized training to help your team understand the stakeholders' cultu…" at bounding box center [538, 244] width 551 height 56
click at [263, 212] on input "a. Provide localized training to help your team understand the stakeholders' cu…" at bounding box center [263, 206] width 0 height 11
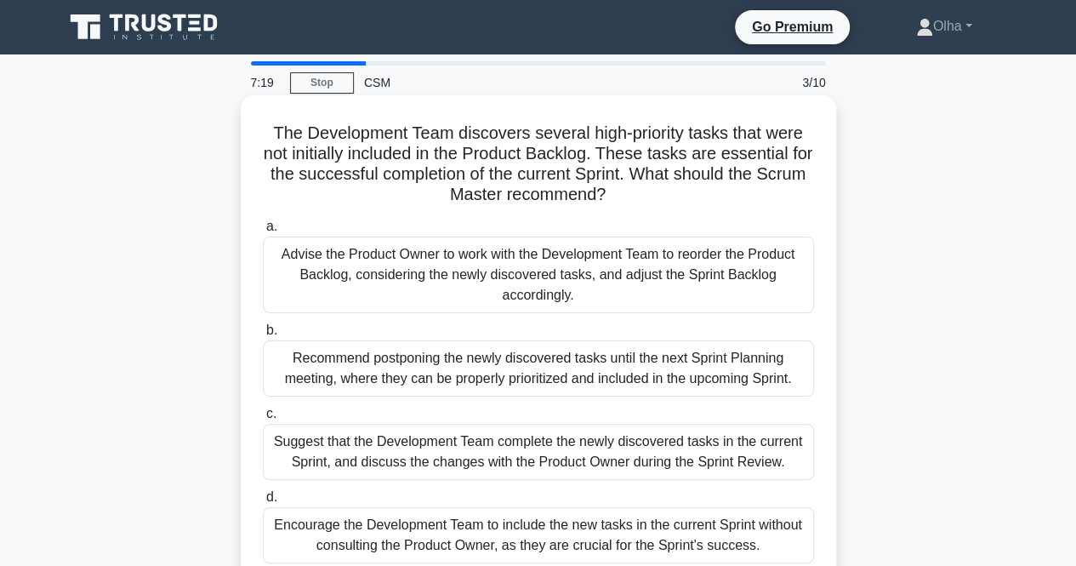
scroll to position [85, 0]
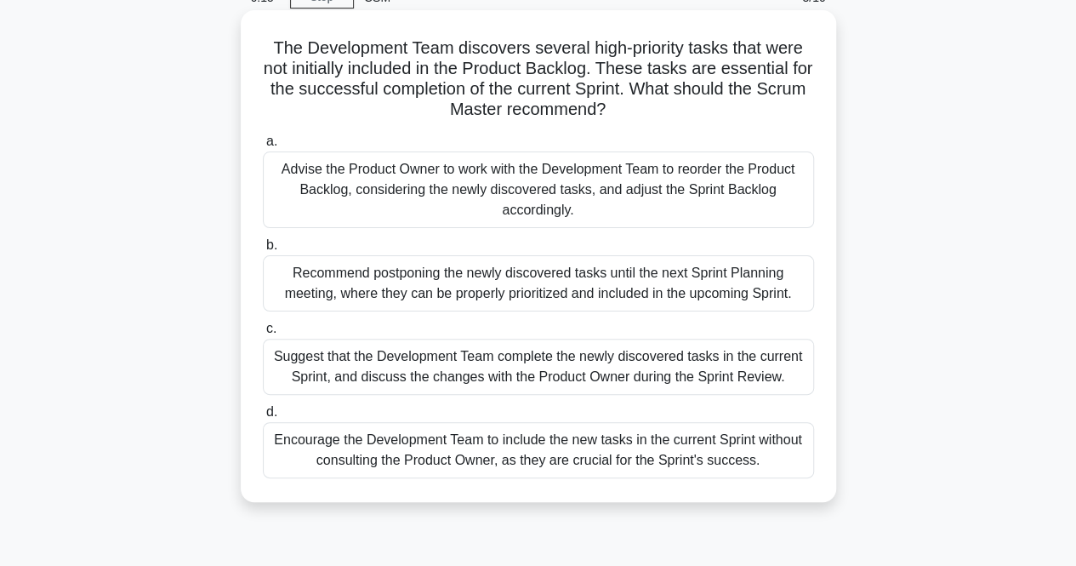
click at [367, 215] on div "Advise the Product Owner to work with the Development Team to reorder the Produ…" at bounding box center [538, 189] width 551 height 77
click at [263, 147] on input "a. Advise the Product Owner to work with the Development Team to reorder the Pr…" at bounding box center [263, 141] width 0 height 11
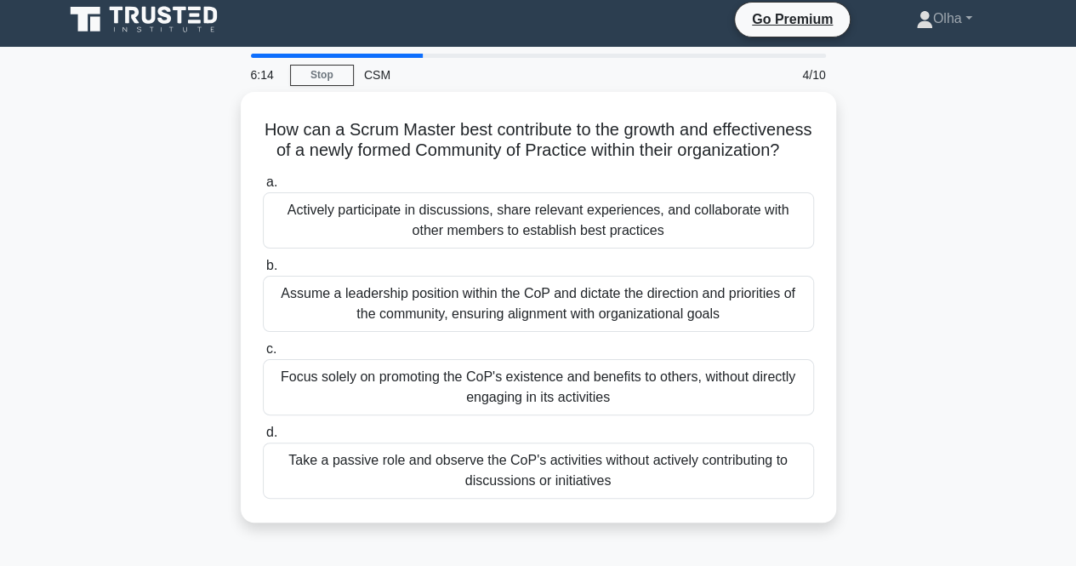
scroll to position [0, 0]
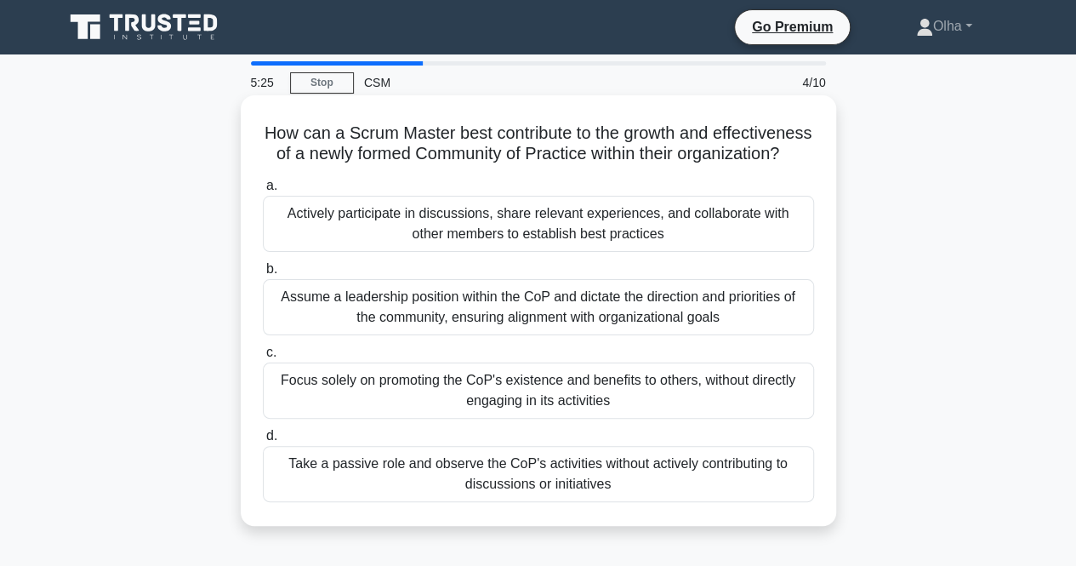
click at [400, 247] on div "Actively participate in discussions, share relevant experiences, and collaborat…" at bounding box center [538, 224] width 551 height 56
click at [263, 191] on input "a. Actively participate in discussions, share relevant experiences, and collabo…" at bounding box center [263, 185] width 0 height 11
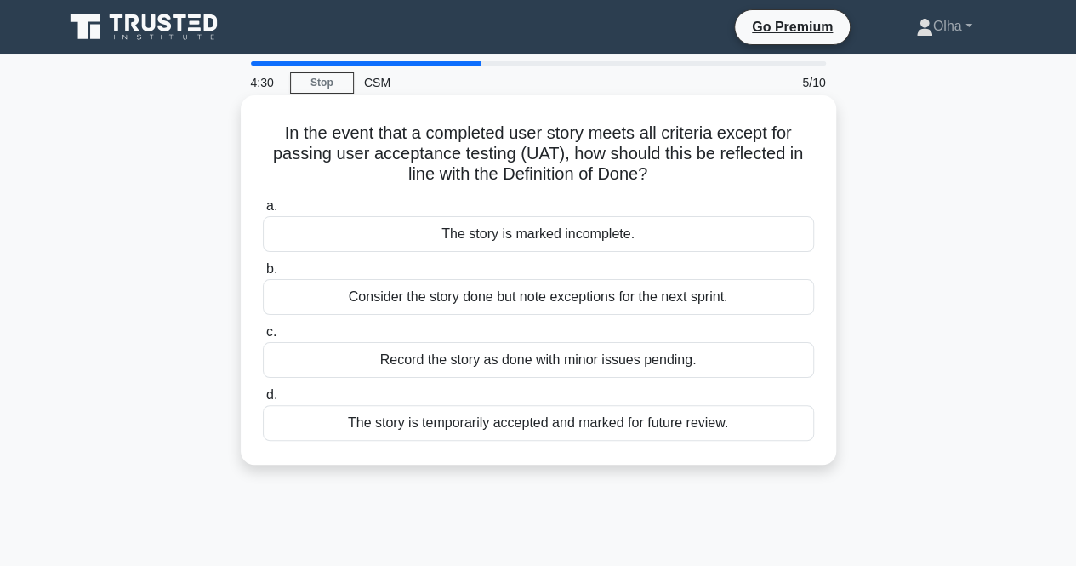
click at [441, 305] on div "Consider the story done but note exceptions for the next sprint." at bounding box center [538, 297] width 551 height 36
click at [263, 275] on input "b. Consider the story done but note exceptions for the next sprint." at bounding box center [263, 269] width 0 height 11
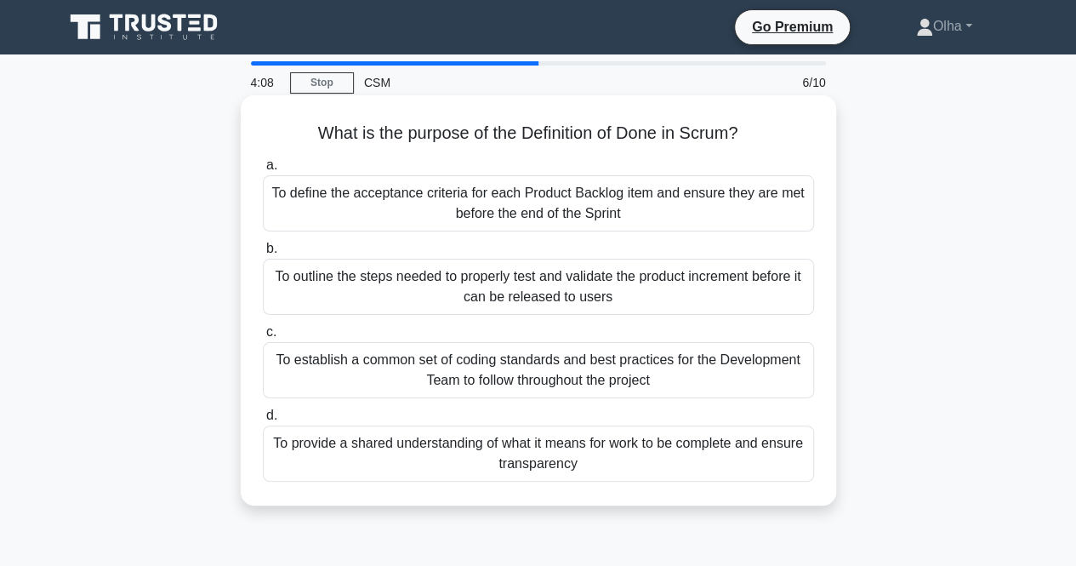
click at [634, 459] on div "To provide a shared understanding of what it means for work to be complete and …" at bounding box center [538, 453] width 551 height 56
click at [263, 421] on input "d. To provide a shared understanding of what it means for work to be complete a…" at bounding box center [263, 415] width 0 height 11
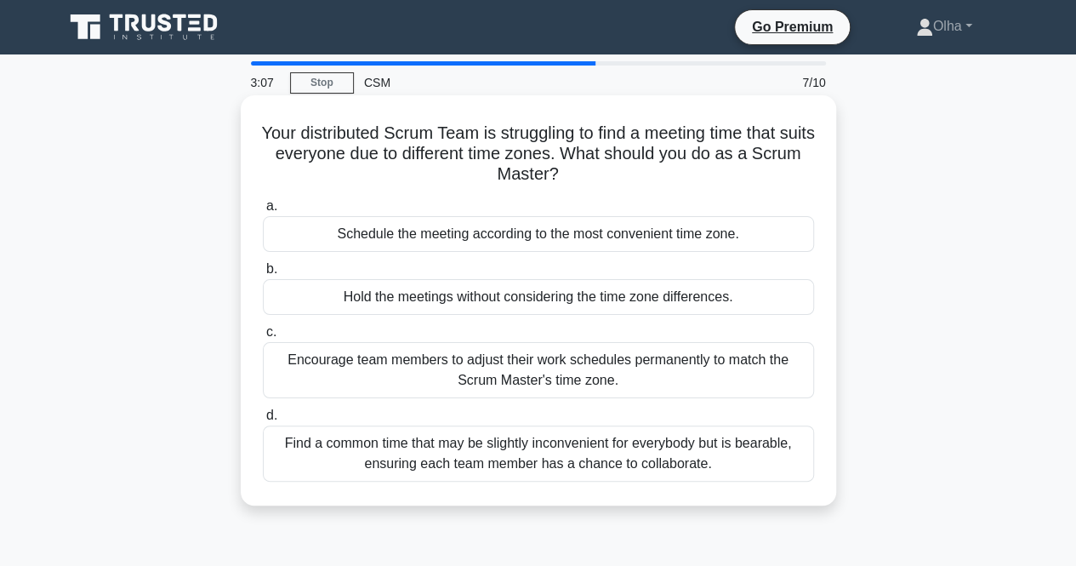
click at [291, 459] on div "Find a common time that may be slightly inconvenient for everybody but is beara…" at bounding box center [538, 453] width 551 height 56
click at [263, 421] on input "d. Find a common time that may be slightly inconvenient for everybody but is be…" at bounding box center [263, 415] width 0 height 11
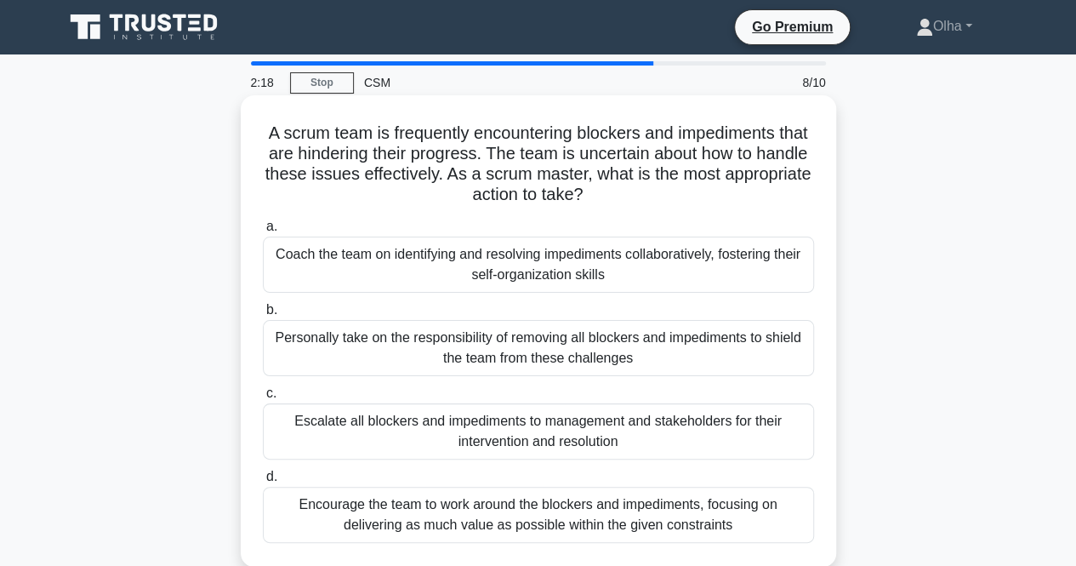
click at [621, 277] on div "Coach the team on identifying and resolving impediments collaboratively, foster…" at bounding box center [538, 265] width 551 height 56
click at [263, 232] on input "a. Coach the team on identifying and resolving impediments collaboratively, fos…" at bounding box center [263, 226] width 0 height 11
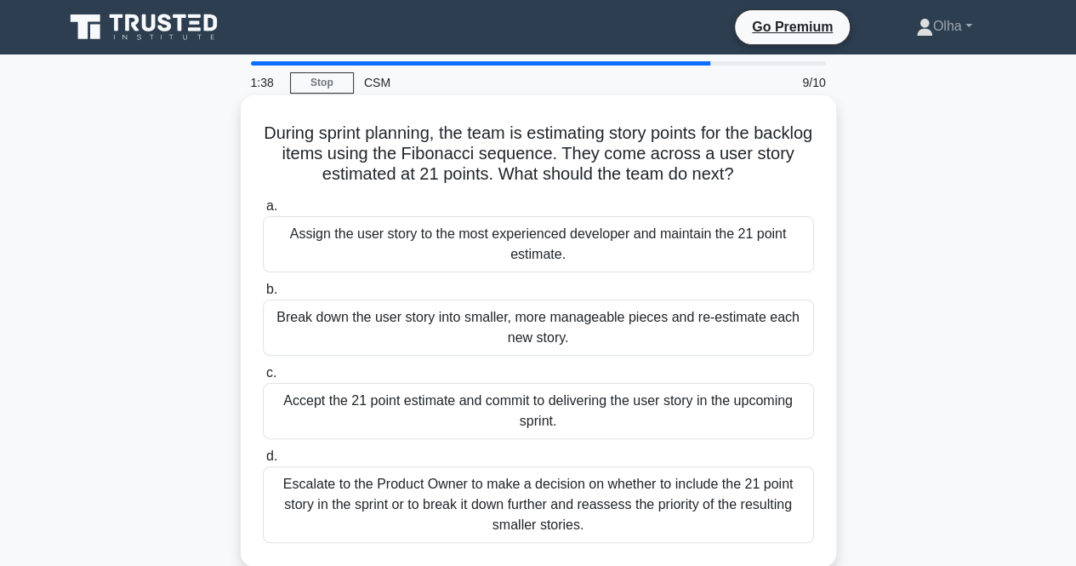
click at [619, 328] on div "Break down the user story into smaller, more manageable pieces and re-estimate …" at bounding box center [538, 328] width 551 height 56
click at [263, 295] on input "b. Break down the user story into smaller, more manageable pieces and re-estima…" at bounding box center [263, 289] width 0 height 11
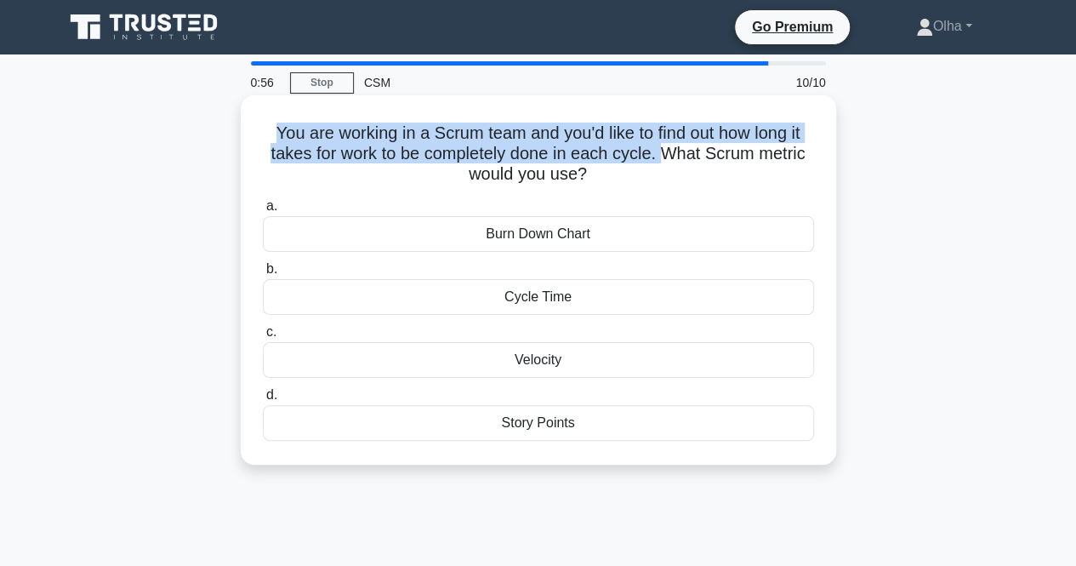
drag, startPoint x: 267, startPoint y: 132, endPoint x: 663, endPoint y: 157, distance: 396.5
click at [663, 157] on h5 "You are working in a Scrum team and you'd like to find out how long it takes fo…" at bounding box center [538, 154] width 555 height 63
click at [665, 163] on h5 "You are working in a Scrum team and you'd like to find out how long it takes fo…" at bounding box center [538, 154] width 555 height 63
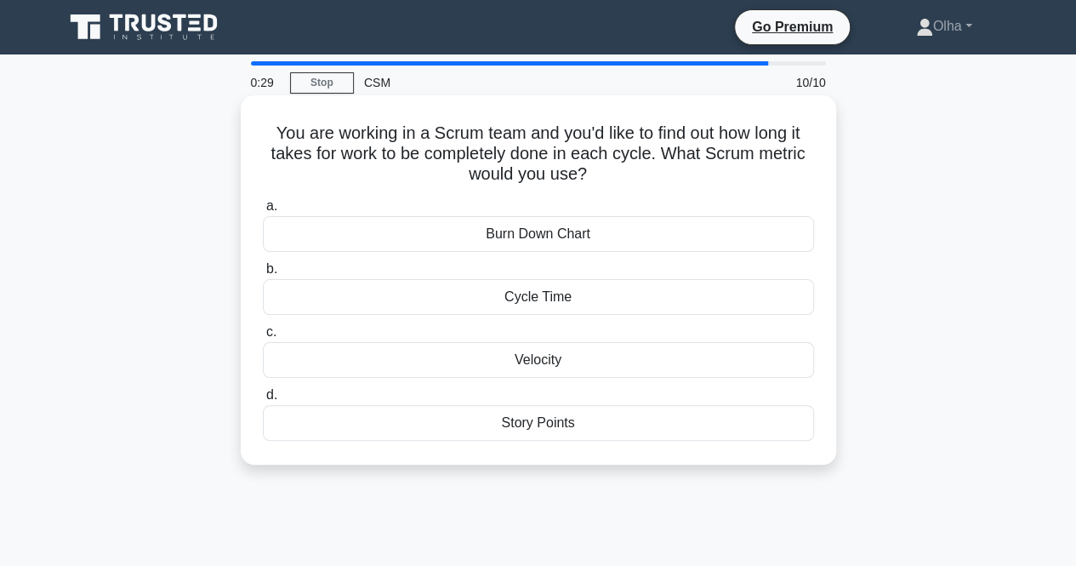
click at [425, 299] on div "Cycle Time" at bounding box center [538, 297] width 551 height 36
click at [263, 275] on input "b. Cycle Time" at bounding box center [263, 269] width 0 height 11
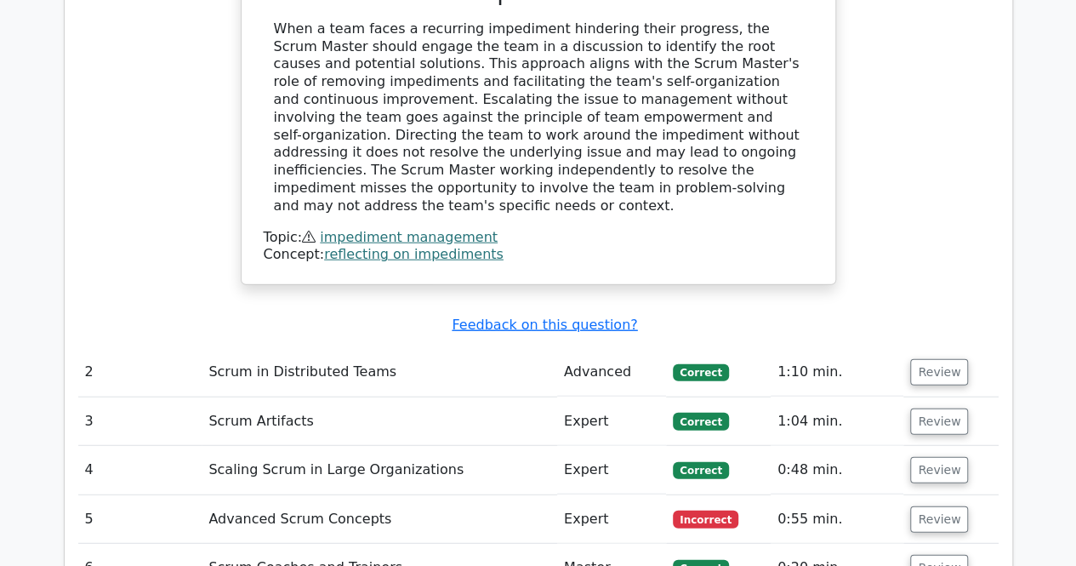
scroll to position [2212, 0]
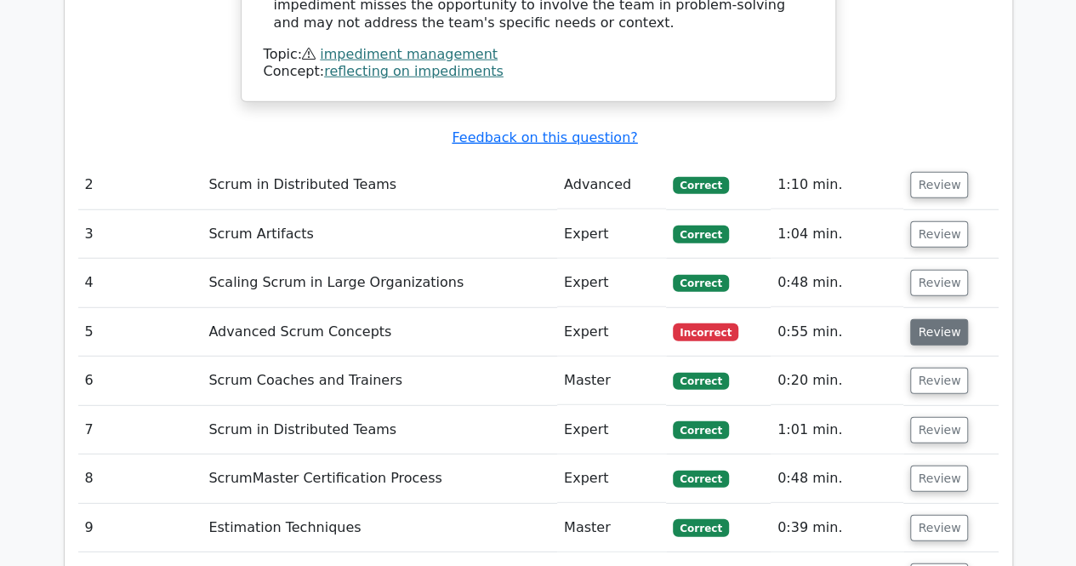
click at [936, 319] on button "Review" at bounding box center [939, 332] width 58 height 26
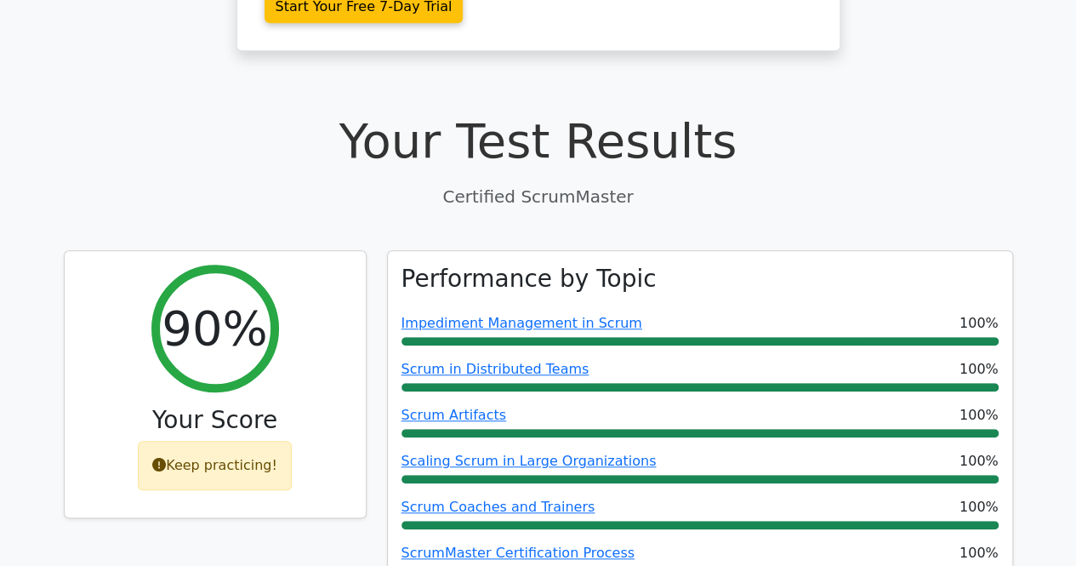
scroll to position [766, 0]
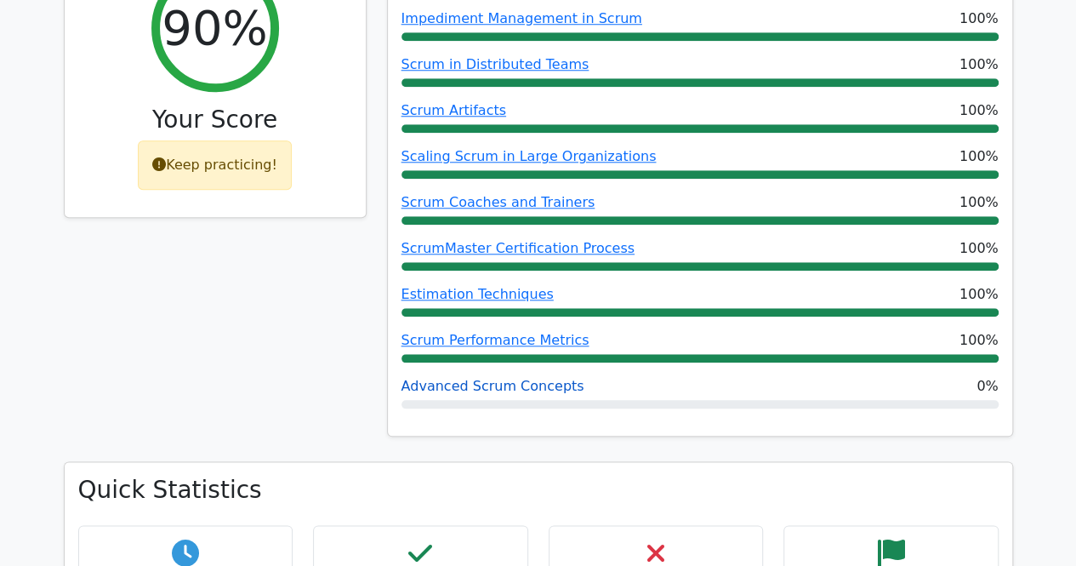
click at [505, 378] on link "Advanced Scrum Concepts" at bounding box center [493, 386] width 183 height 16
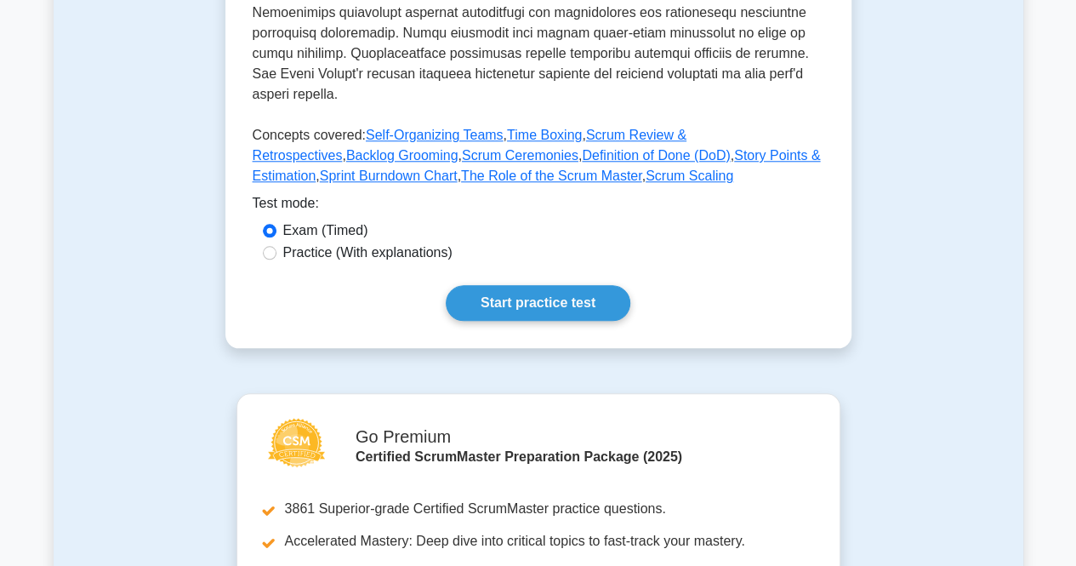
scroll to position [766, 0]
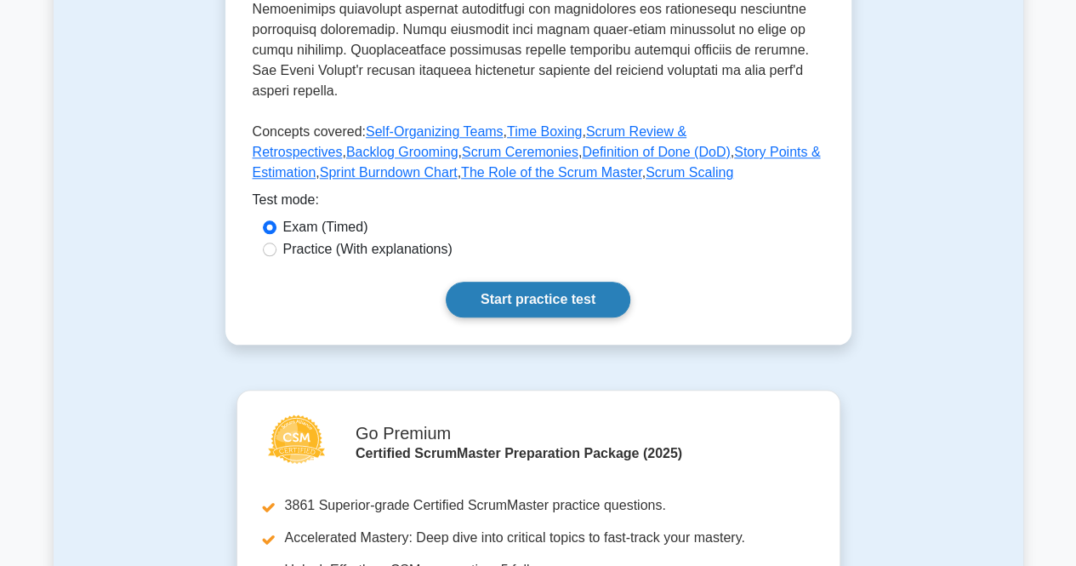
click at [483, 310] on link "Start practice test" at bounding box center [538, 300] width 185 height 36
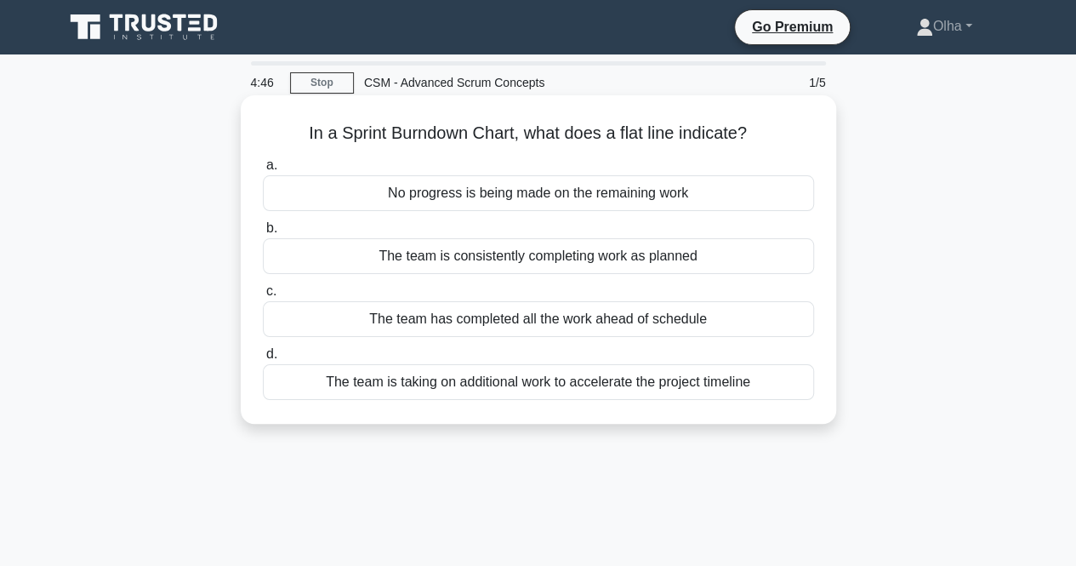
click at [552, 203] on div "No progress is being made on the remaining work" at bounding box center [538, 193] width 551 height 36
click at [263, 171] on input "a. No progress is being made on the remaining work" at bounding box center [263, 165] width 0 height 11
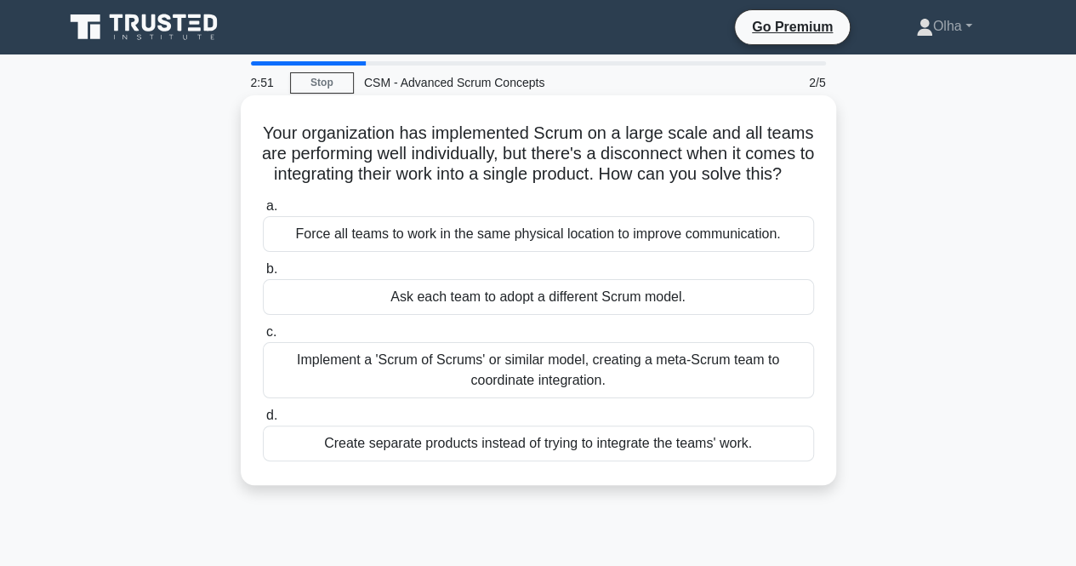
click at [597, 398] on div "Implement a 'Scrum of Scrums' or similar model, creating a meta-Scrum team to c…" at bounding box center [538, 370] width 551 height 56
click at [263, 338] on input "c. Implement a 'Scrum of Scrums' or similar model, creating a meta-Scrum team t…" at bounding box center [263, 332] width 0 height 11
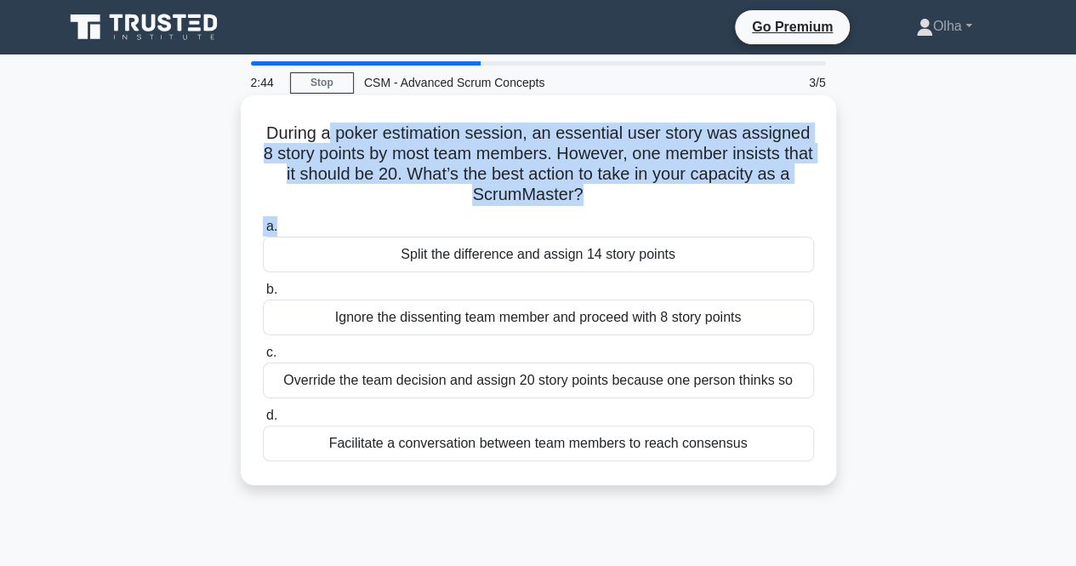
drag, startPoint x: 327, startPoint y: 126, endPoint x: 656, endPoint y: 210, distance: 339.9
click at [656, 210] on div "During a poker estimation session, an essential user story was assigned 8 story…" at bounding box center [539, 290] width 582 height 376
click at [623, 197] on h5 "During a poker estimation session, an essential user story was assigned 8 story…" at bounding box center [538, 164] width 555 height 83
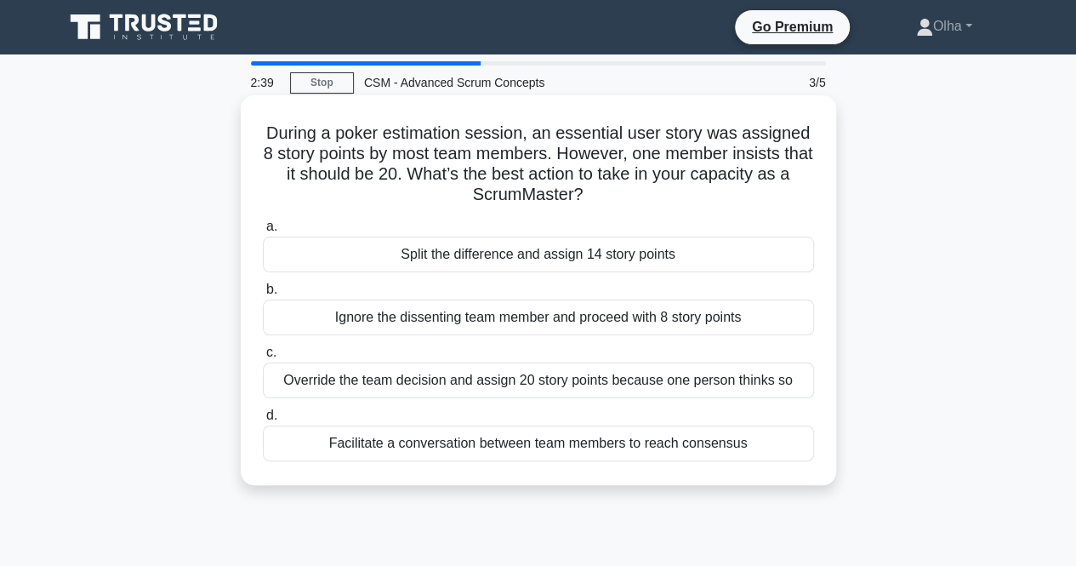
drag, startPoint x: 617, startPoint y: 200, endPoint x: 427, endPoint y: 185, distance: 190.4
click at [427, 185] on h5 "During a poker estimation session, an essential user story was assigned 8 story…" at bounding box center [538, 164] width 555 height 83
click at [397, 448] on div "Facilitate a conversation between team members to reach consensus" at bounding box center [538, 443] width 551 height 36
click at [263, 421] on input "d. Facilitate a conversation between team members to reach consensus" at bounding box center [263, 415] width 0 height 11
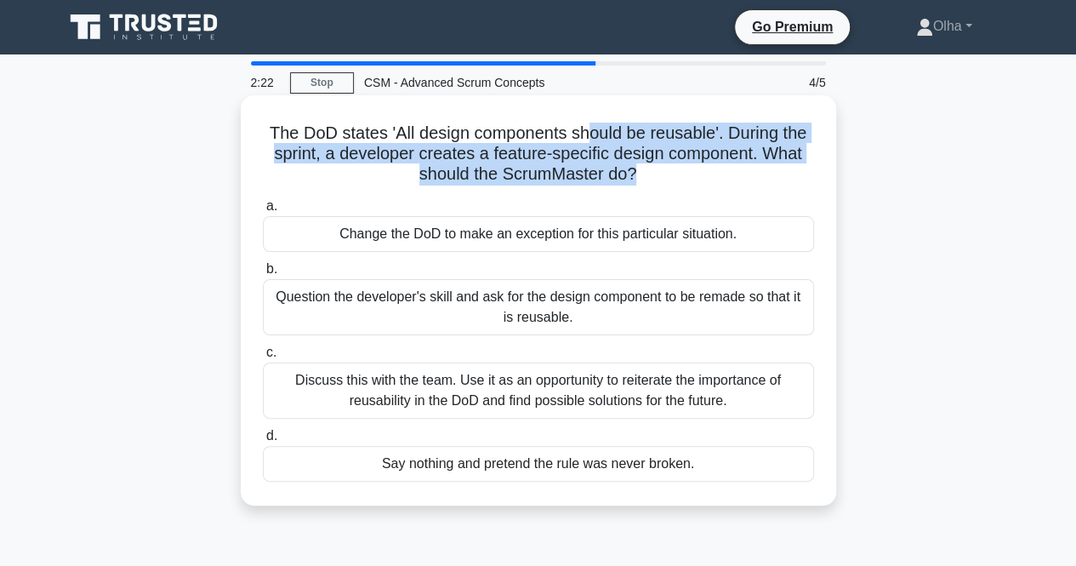
drag, startPoint x: 591, startPoint y: 134, endPoint x: 637, endPoint y: 174, distance: 61.6
click at [637, 174] on h5 "The DoD states 'All design components should be reusable'. During the sprint, a…" at bounding box center [538, 154] width 555 height 63
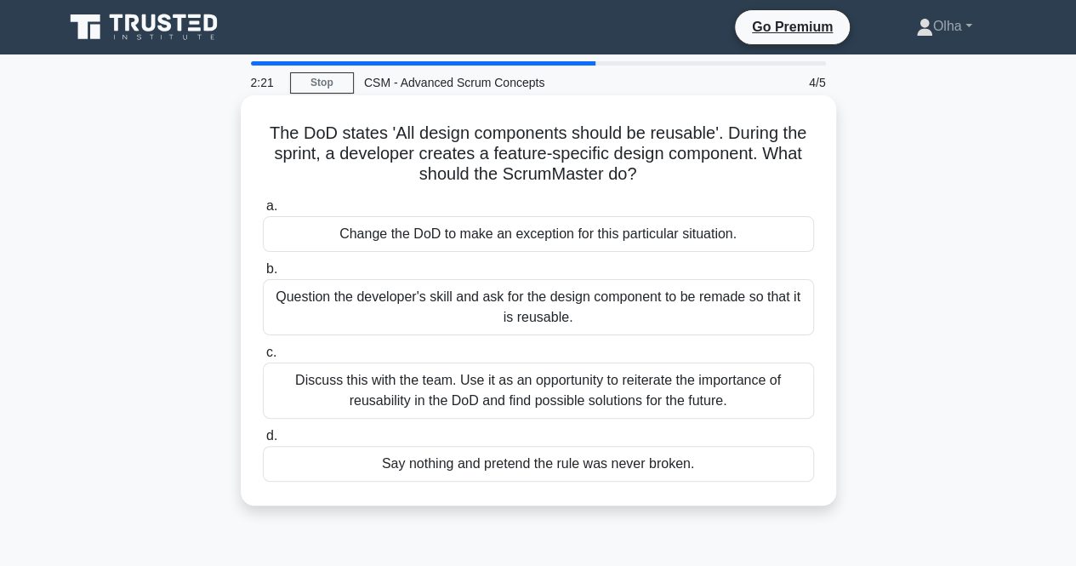
click at [665, 179] on h5 "The DoD states 'All design components should be reusable'. During the sprint, a…" at bounding box center [538, 154] width 555 height 63
click at [352, 396] on div "Discuss this with the team. Use it as an opportunity to reiterate the importanc…" at bounding box center [538, 390] width 551 height 56
click at [263, 358] on input "c. Discuss this with the team. Use it as an opportunity to reiterate the import…" at bounding box center [263, 352] width 0 height 11
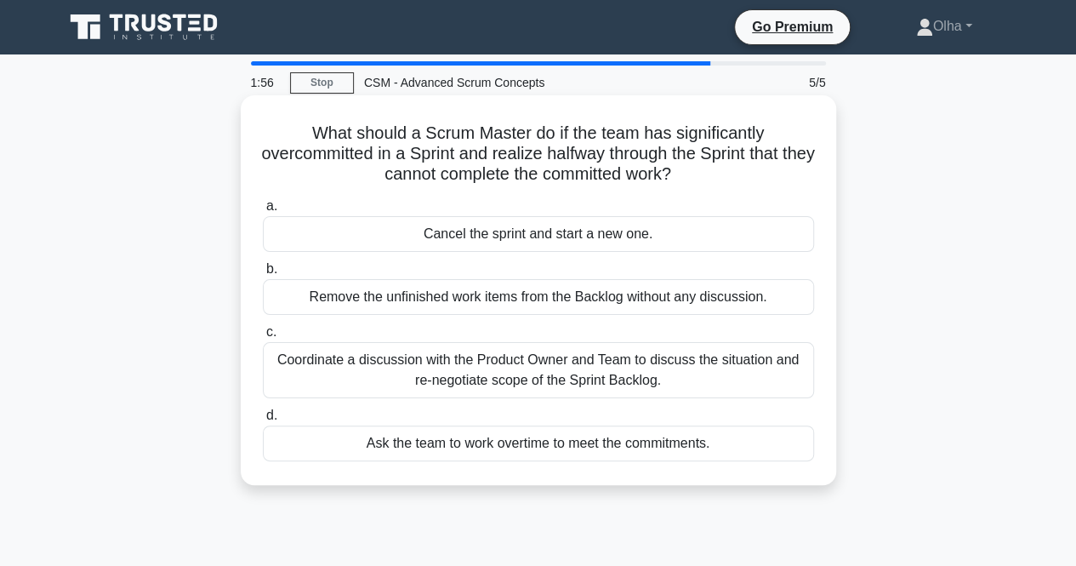
drag, startPoint x: 306, startPoint y: 135, endPoint x: 703, endPoint y: 168, distance: 397.8
click at [703, 168] on h5 "What should a Scrum Master do if the team has significantly overcommitted in a …" at bounding box center [538, 154] width 555 height 63
click at [466, 215] on label "a. Cancel the sprint and start a new one." at bounding box center [538, 224] width 551 height 56
click at [263, 212] on input "a. Cancel the sprint and start a new one." at bounding box center [263, 206] width 0 height 11
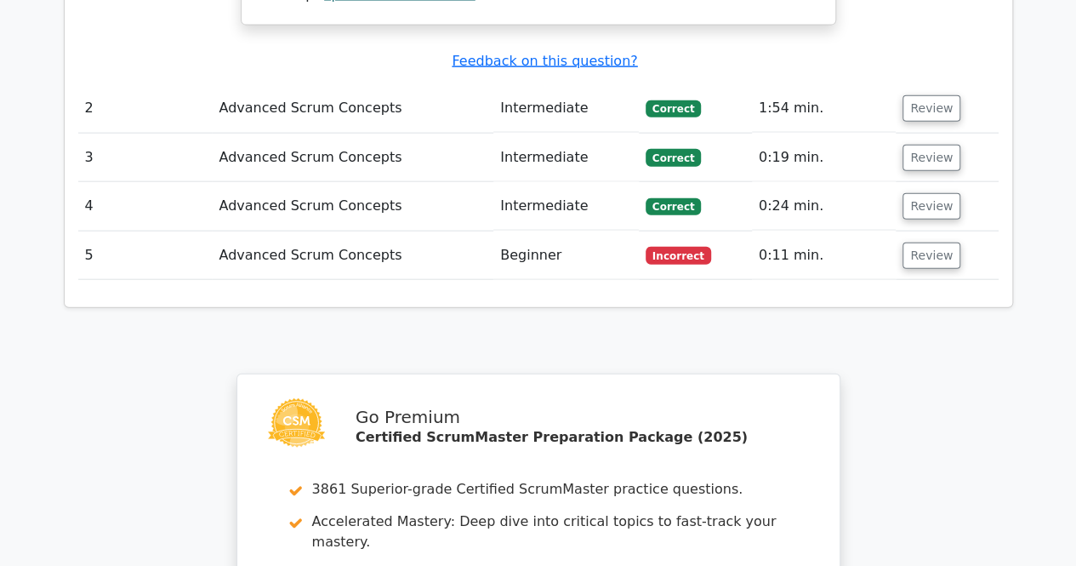
scroll to position [2042, 0]
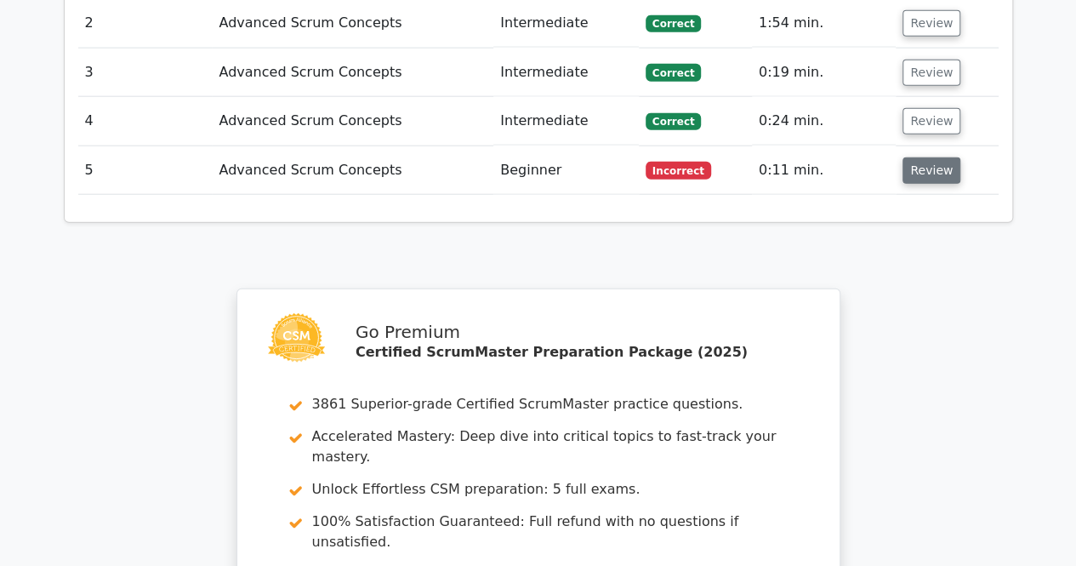
click at [922, 157] on button "Review" at bounding box center [932, 170] width 58 height 26
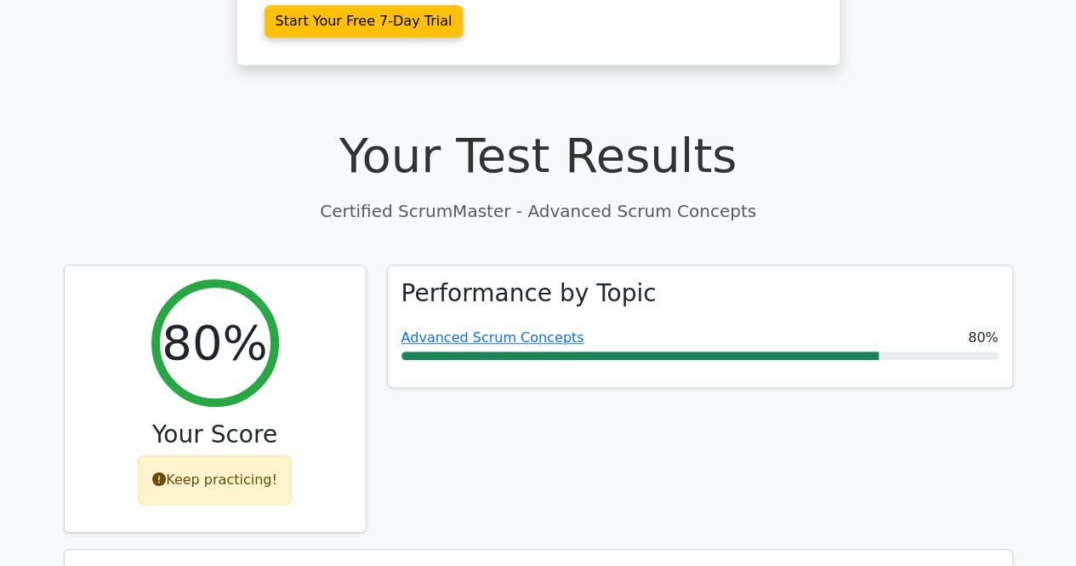
scroll to position [340, 0]
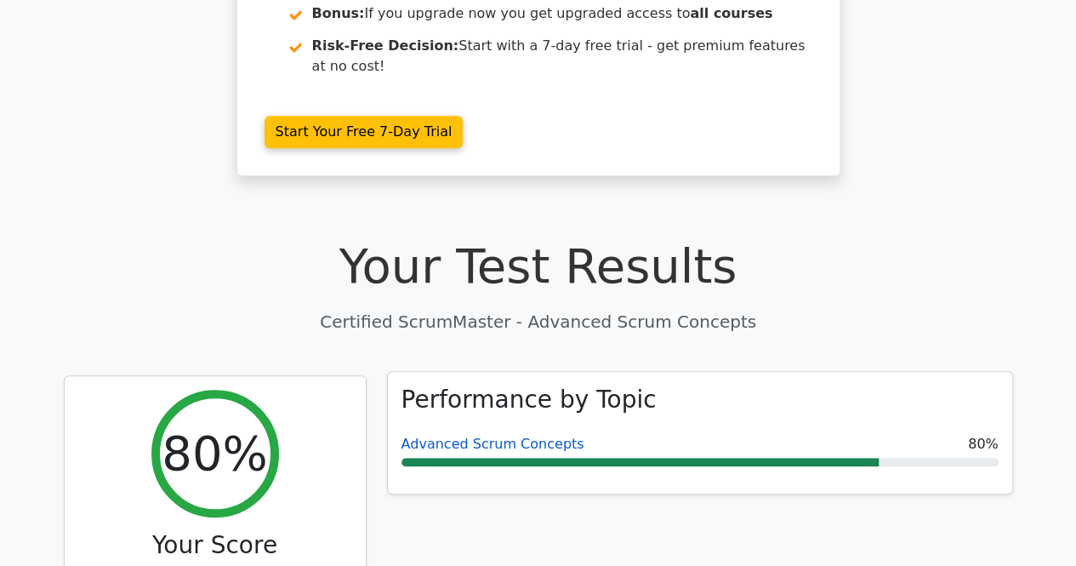
click at [482, 436] on link "Advanced Scrum Concepts" at bounding box center [493, 444] width 183 height 16
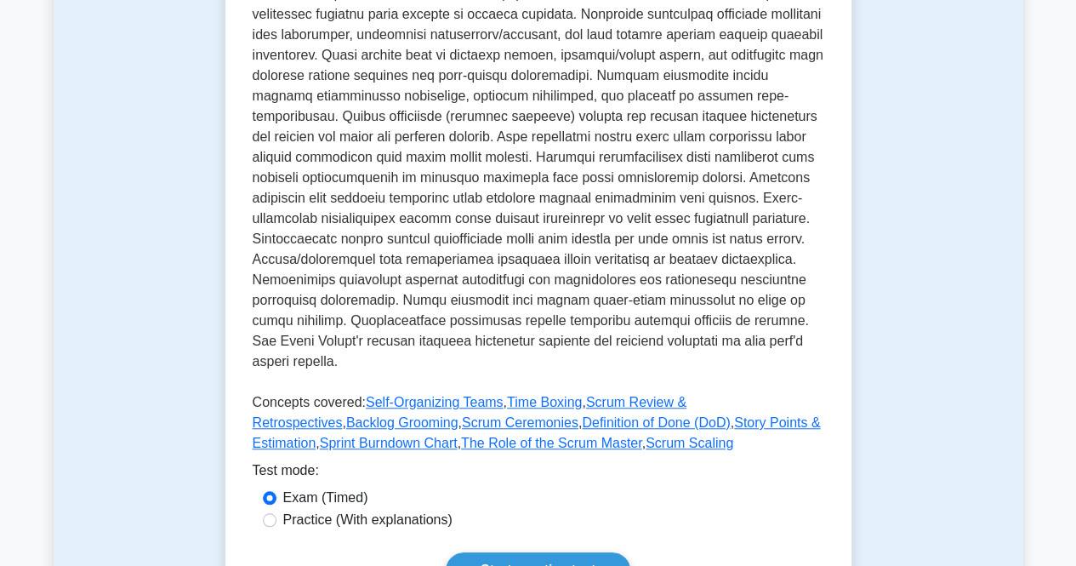
scroll to position [596, 0]
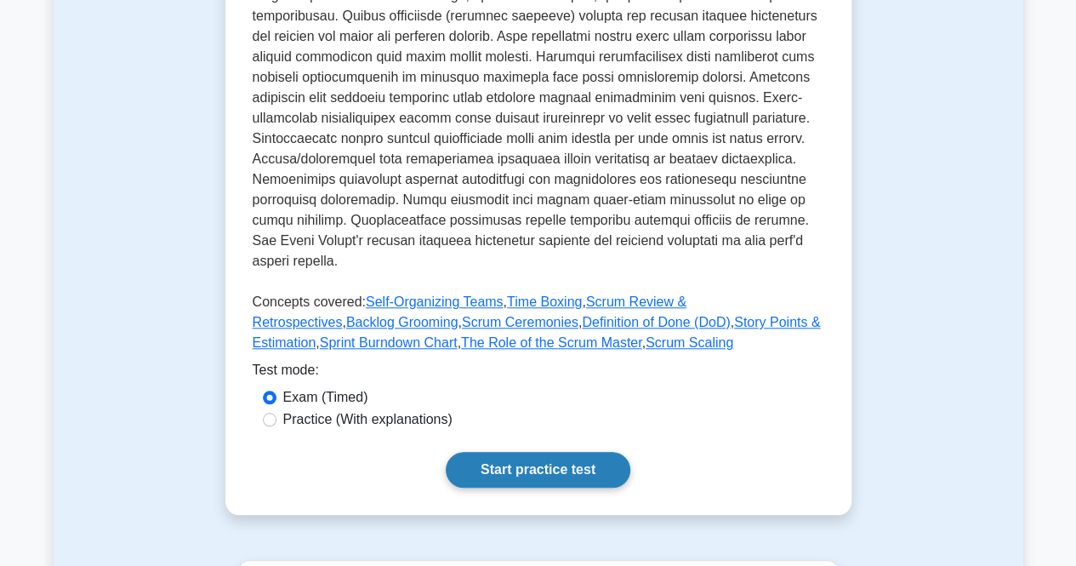
click at [490, 471] on link "Start practice test" at bounding box center [538, 470] width 185 height 36
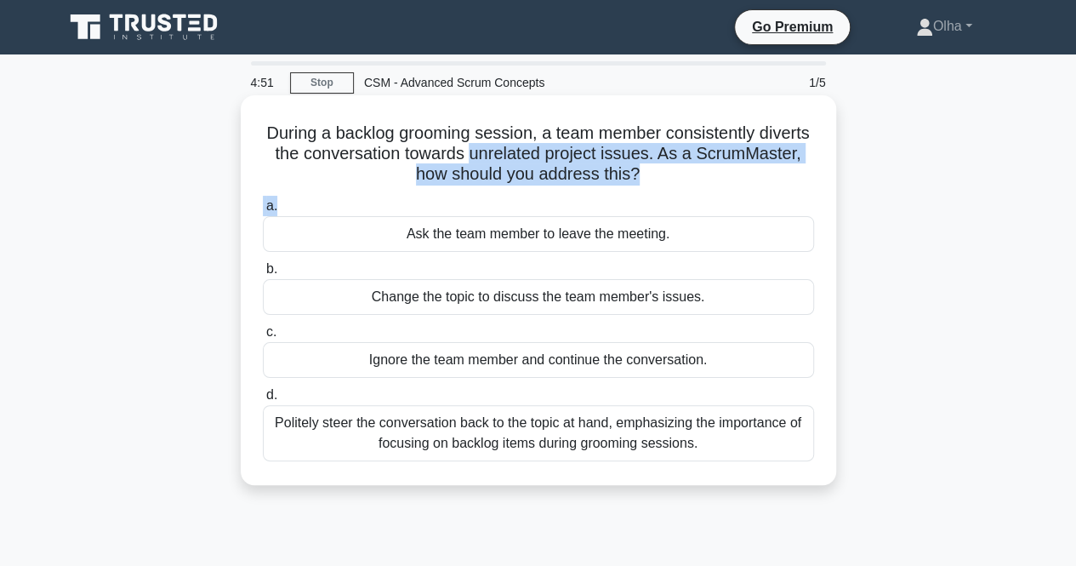
drag, startPoint x: 578, startPoint y: 153, endPoint x: 693, endPoint y: 191, distance: 121.1
click at [693, 191] on div "During a backlog grooming session, a team member consistently diverts the conve…" at bounding box center [539, 290] width 582 height 376
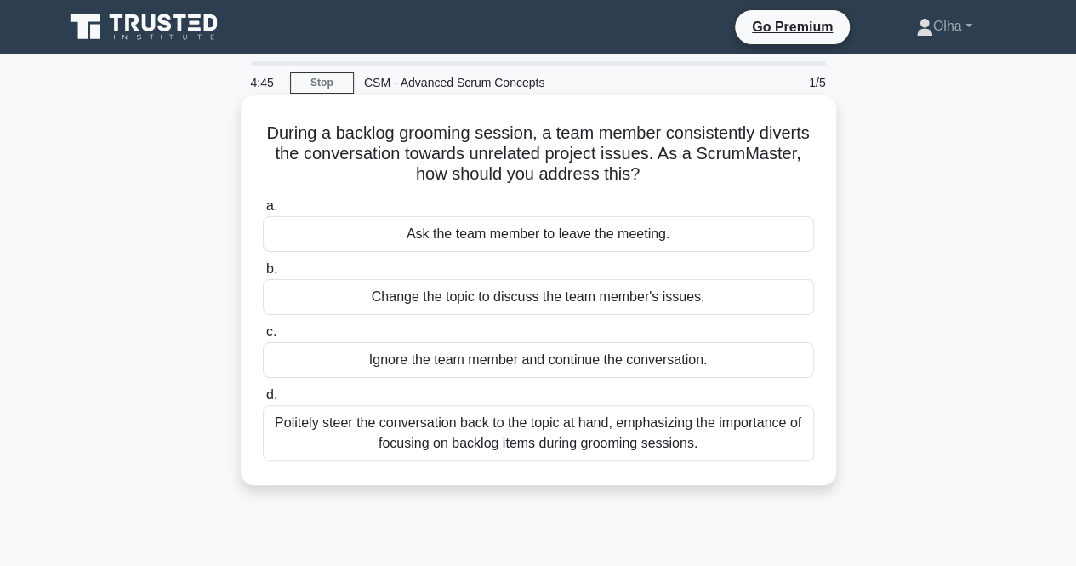
click at [511, 431] on div "Politely steer the conversation back to the topic at hand, emphasizing the impo…" at bounding box center [538, 433] width 551 height 56
click at [263, 401] on input "d. Politely steer the conversation back to the topic at hand, emphasizing the i…" at bounding box center [263, 395] width 0 height 11
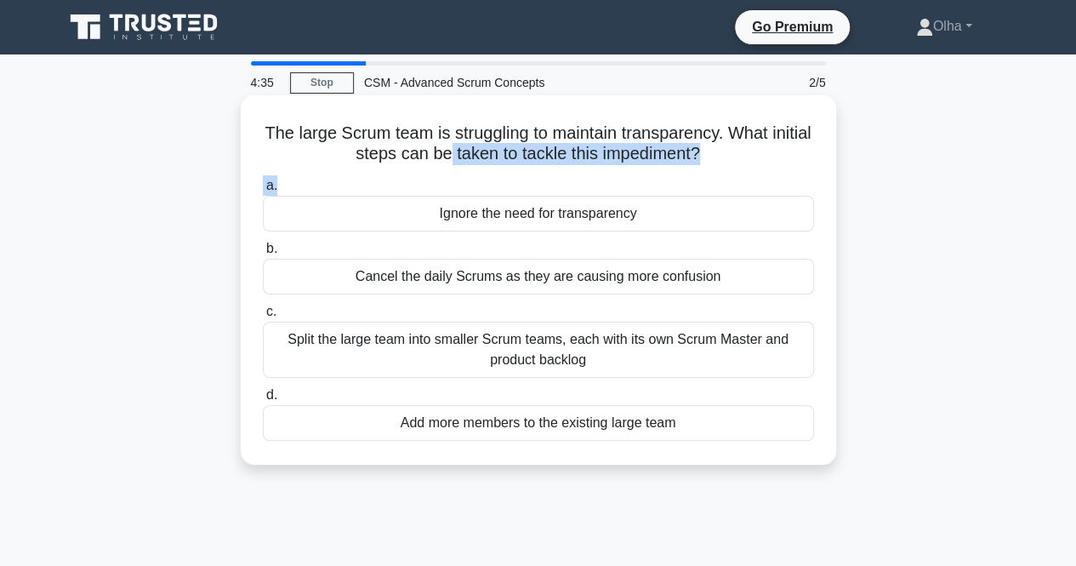
drag, startPoint x: 467, startPoint y: 156, endPoint x: 500, endPoint y: 170, distance: 36.2
click at [500, 170] on div "The large Scrum team is struggling to maintain transparency. What initial steps…" at bounding box center [539, 280] width 582 height 356
click at [501, 171] on div "The large Scrum team is struggling to maintain transparency. What initial steps…" at bounding box center [539, 280] width 582 height 356
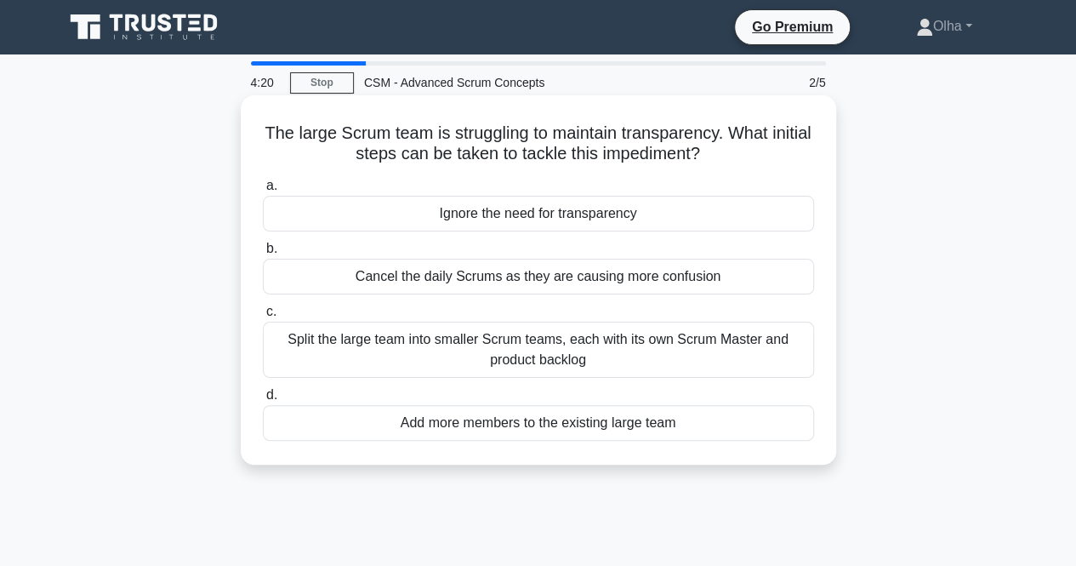
click at [425, 345] on div "Split the large team into smaller Scrum teams, each with its own Scrum Master a…" at bounding box center [538, 350] width 551 height 56
click at [263, 317] on input "c. Split the large team into smaller Scrum teams, each with its own Scrum Maste…" at bounding box center [263, 311] width 0 height 11
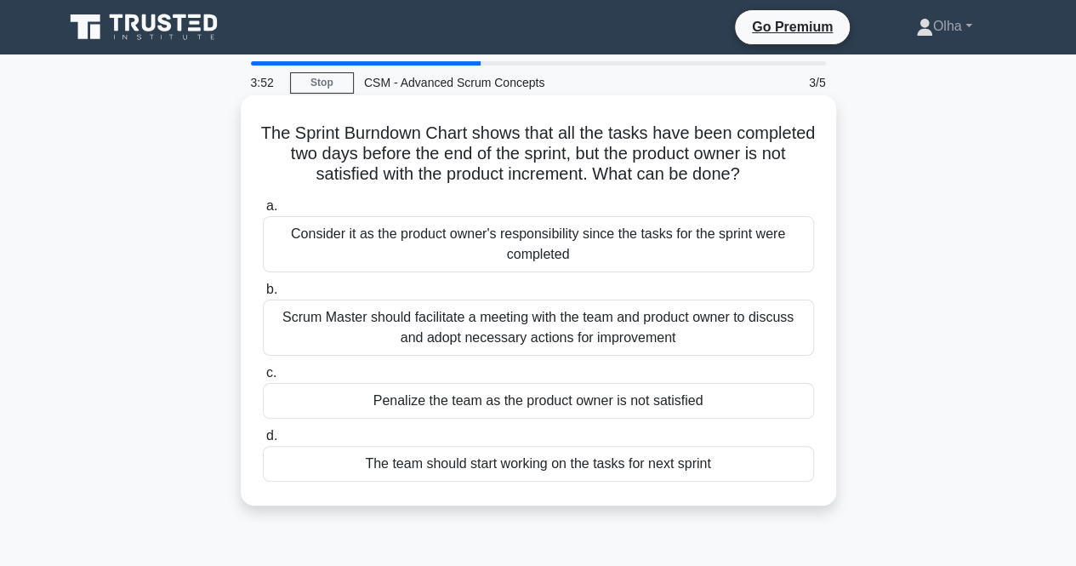
click at [311, 356] on div "Scrum Master should facilitate a meeting with the team and product owner to dis…" at bounding box center [538, 328] width 551 height 56
click at [263, 295] on input "b. Scrum Master should facilitate a meeting with the team and product owner to …" at bounding box center [263, 289] width 0 height 11
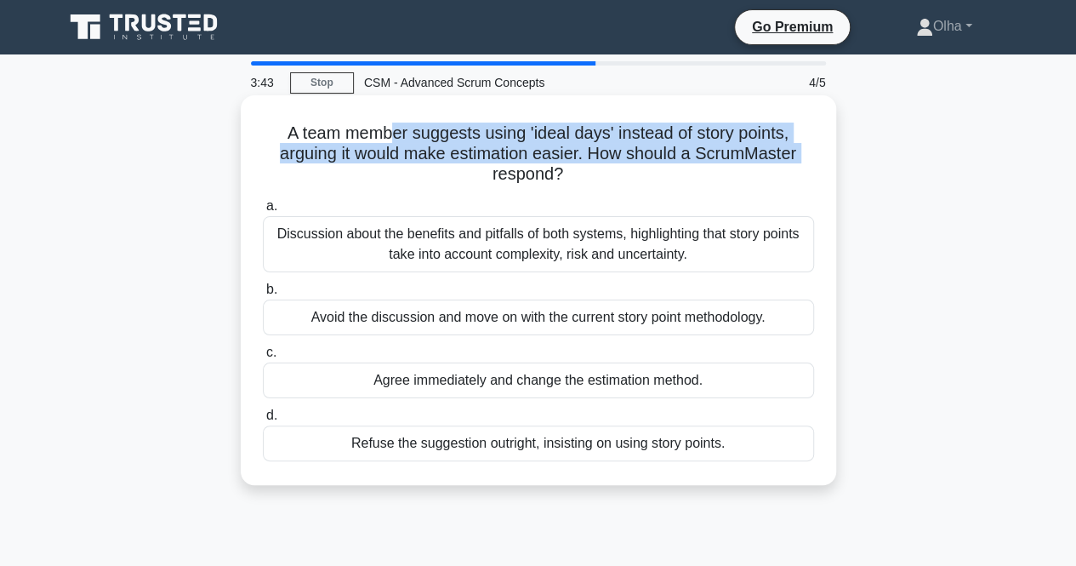
drag, startPoint x: 393, startPoint y: 141, endPoint x: 438, endPoint y: 170, distance: 53.6
click at [438, 170] on h5 "A team member suggests using 'ideal days' instead of story points, arguing it w…" at bounding box center [538, 154] width 555 height 63
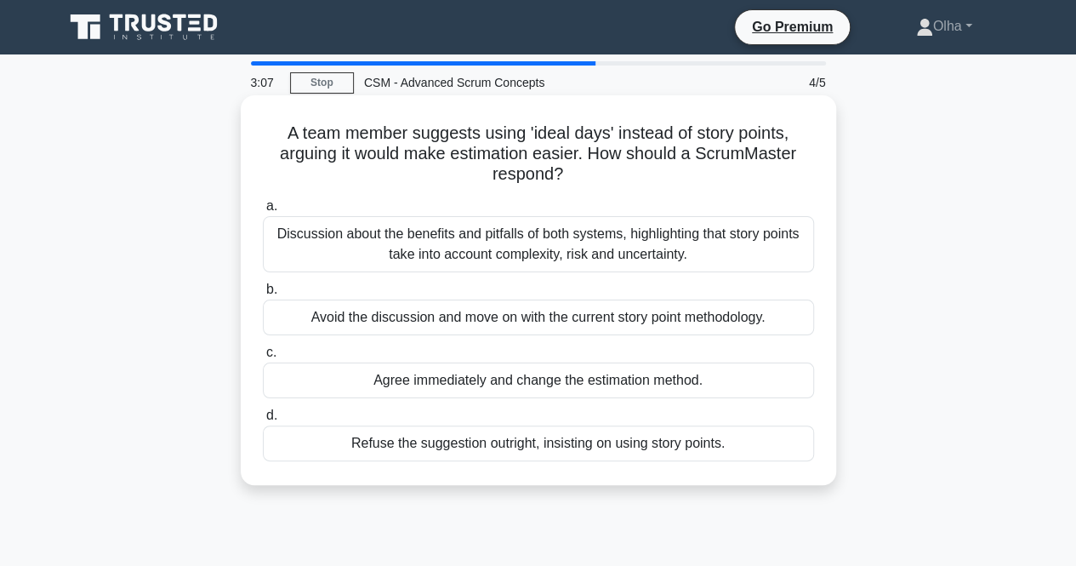
click at [442, 250] on div "Discussion about the benefits and pitfalls of both systems, highlighting that s…" at bounding box center [538, 244] width 551 height 56
click at [263, 212] on input "a. Discussion about the benefits and pitfalls of both systems, highlighting tha…" at bounding box center [263, 206] width 0 height 11
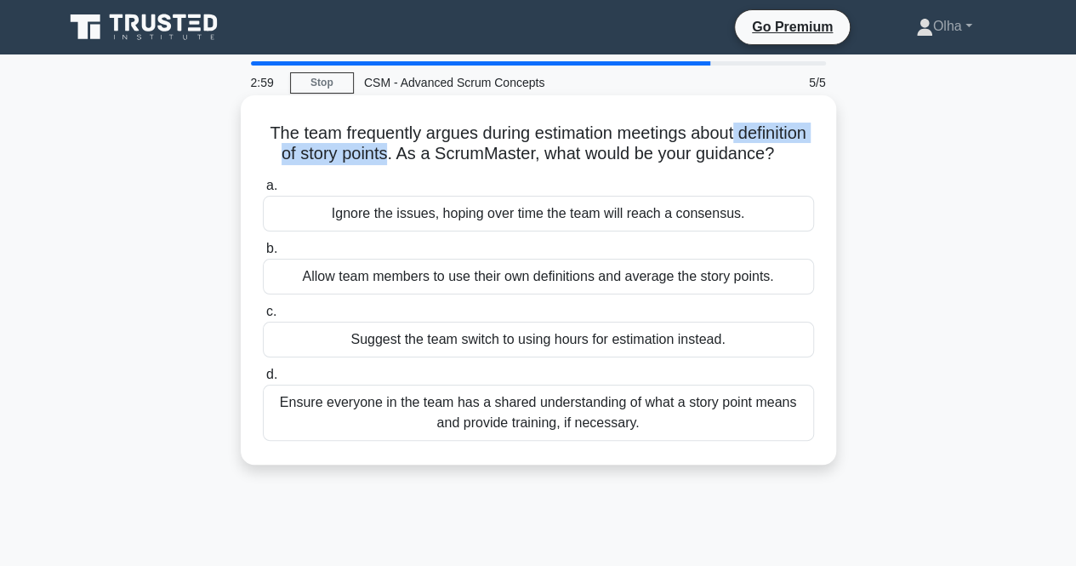
drag, startPoint x: 779, startPoint y: 133, endPoint x: 478, endPoint y: 154, distance: 301.1
click at [478, 154] on h5 "The team frequently argues during estimation meetings about definition of story…" at bounding box center [538, 144] width 555 height 43
click at [618, 438] on div "Ensure everyone in the team has a shared understanding of what a story point me…" at bounding box center [538, 413] width 551 height 56
click at [263, 380] on input "d. Ensure everyone in the team has a shared understanding of what a story point…" at bounding box center [263, 374] width 0 height 11
